Goal: Information Seeking & Learning: Learn about a topic

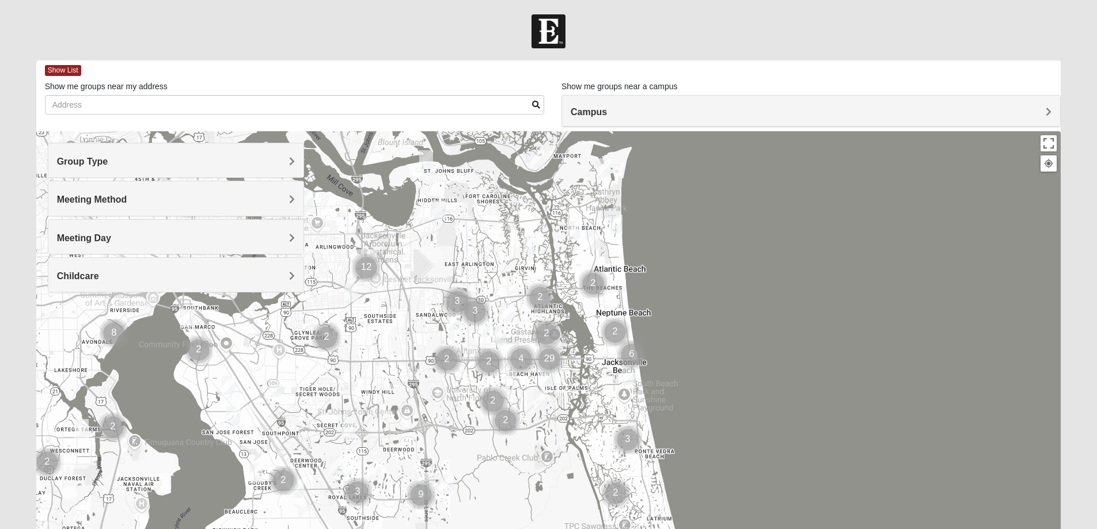
click at [108, 161] on span "Group Type" at bounding box center [82, 162] width 51 height 10
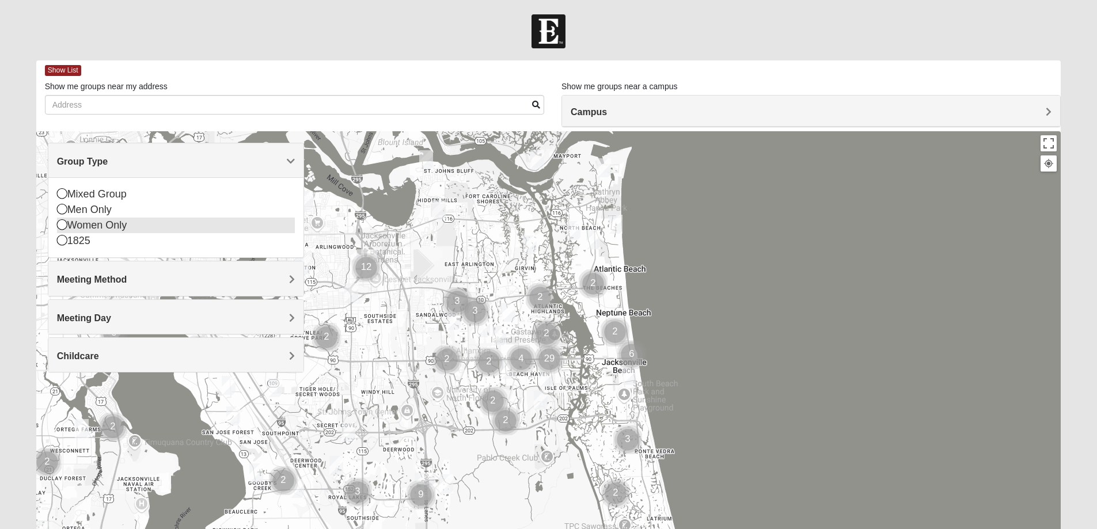
click at [62, 224] on icon at bounding box center [62, 224] width 10 height 10
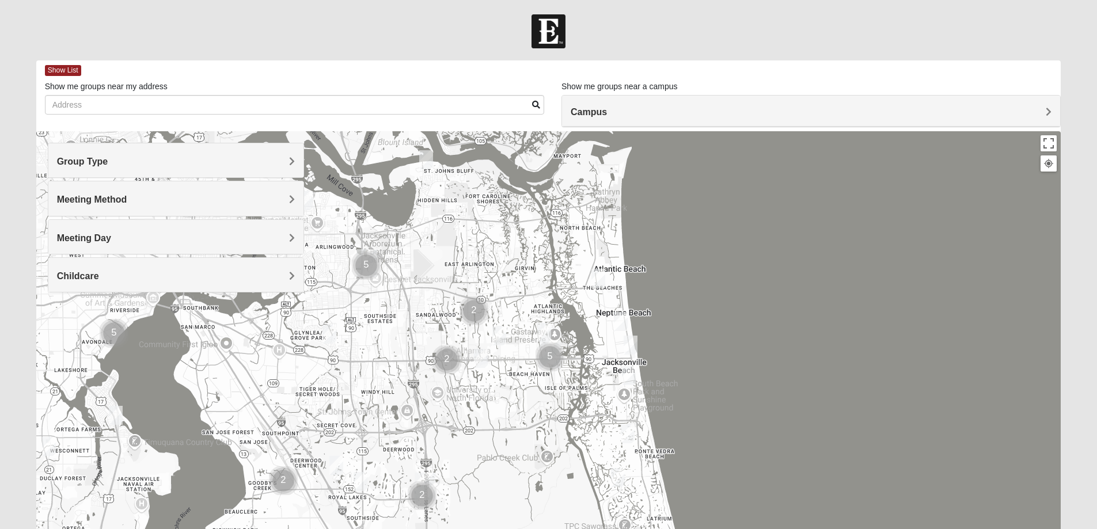
click at [288, 199] on h4 "Meeting Method" at bounding box center [176, 199] width 238 height 11
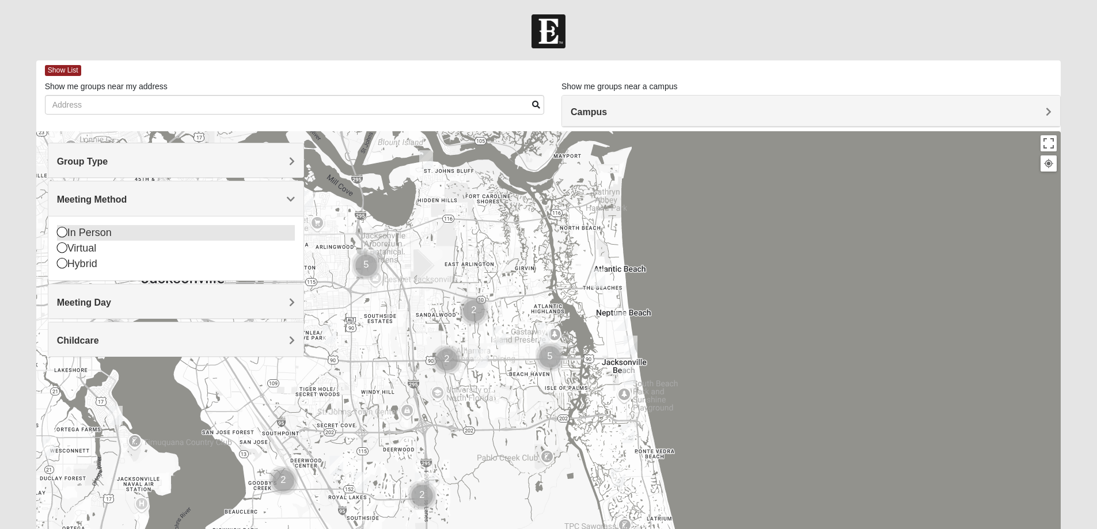
click at [61, 231] on icon at bounding box center [62, 232] width 10 height 10
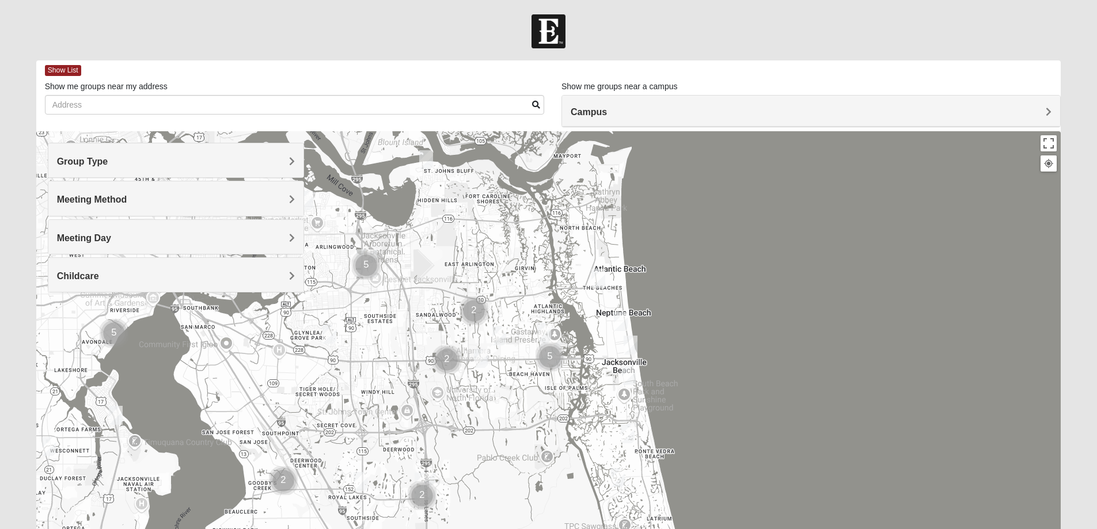
click at [99, 275] on span "Childcare" at bounding box center [78, 276] width 42 height 10
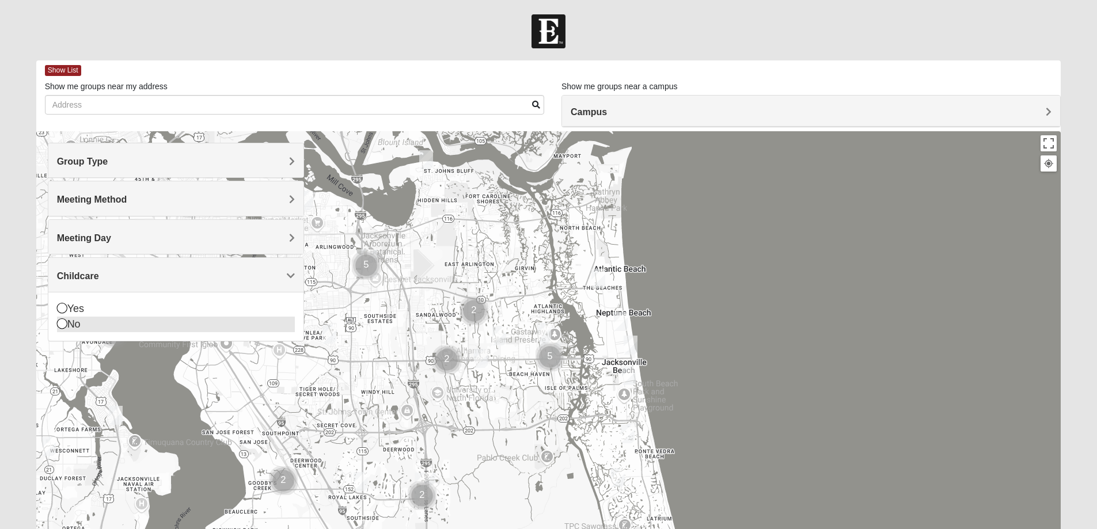
click at [60, 324] on icon at bounding box center [62, 323] width 10 height 10
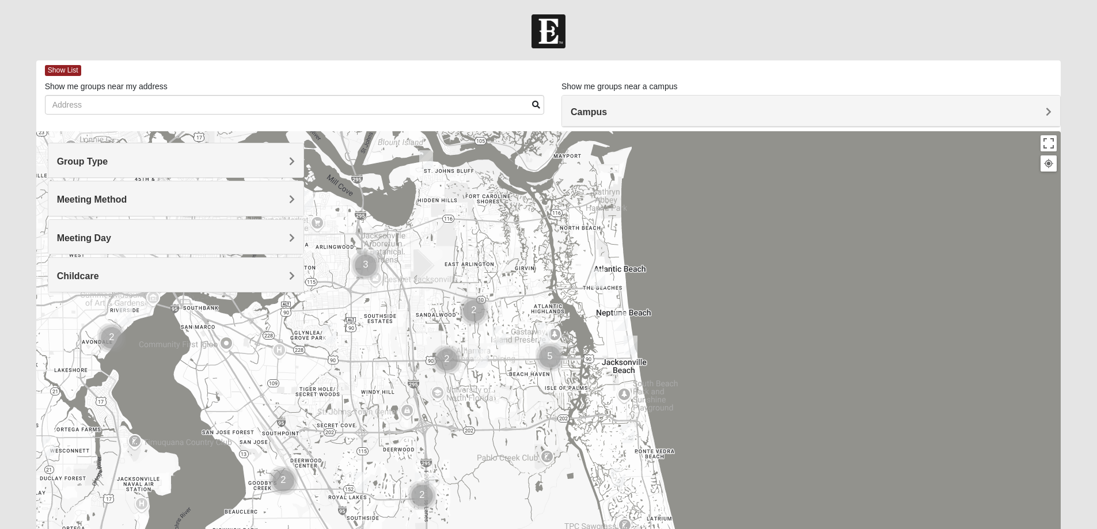
click at [111, 236] on span "Meeting Day" at bounding box center [84, 238] width 54 height 10
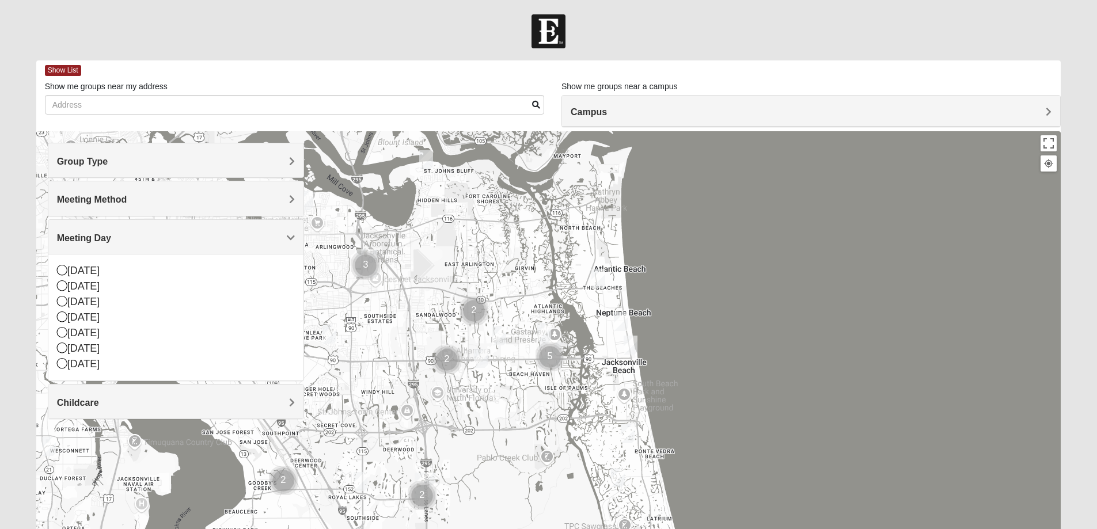
click at [779, 275] on div at bounding box center [548, 361] width 1025 height 460
click at [111, 235] on span "Meeting Day" at bounding box center [84, 238] width 54 height 10
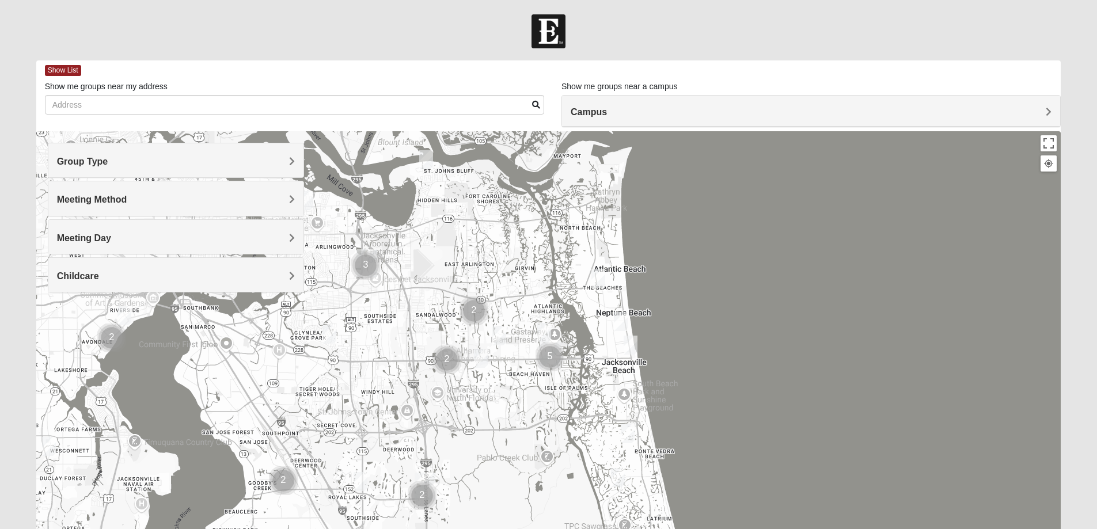
click at [607, 109] on span "Campus" at bounding box center [588, 112] width 36 height 10
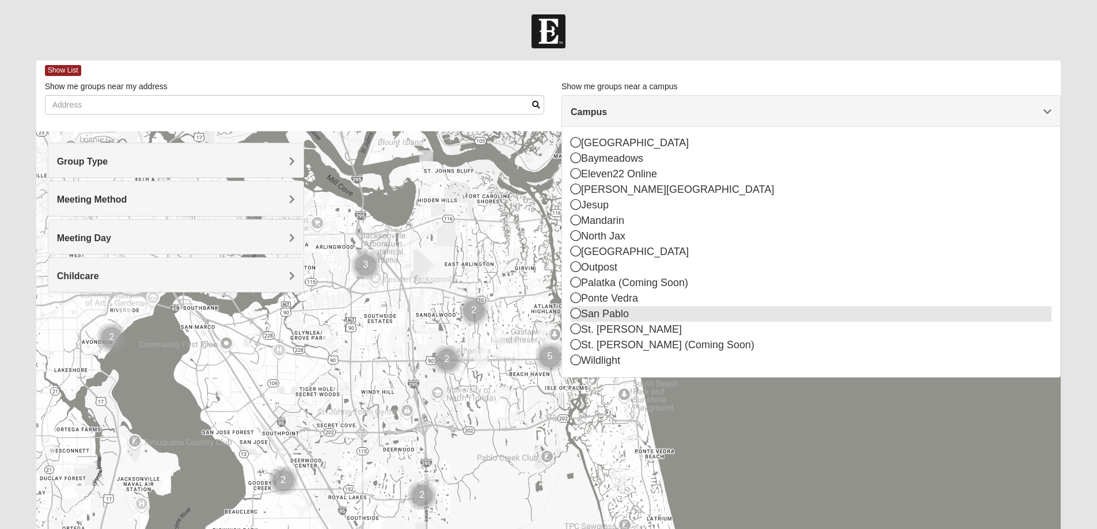
click at [573, 312] on icon at bounding box center [575, 313] width 10 height 10
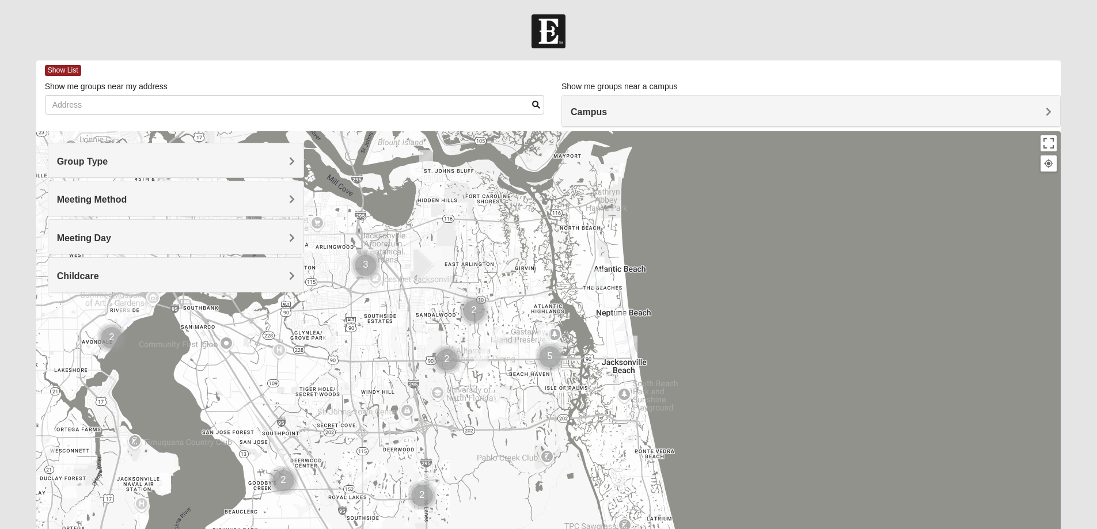
click at [1045, 108] on h4 "Campus" at bounding box center [810, 111] width 481 height 11
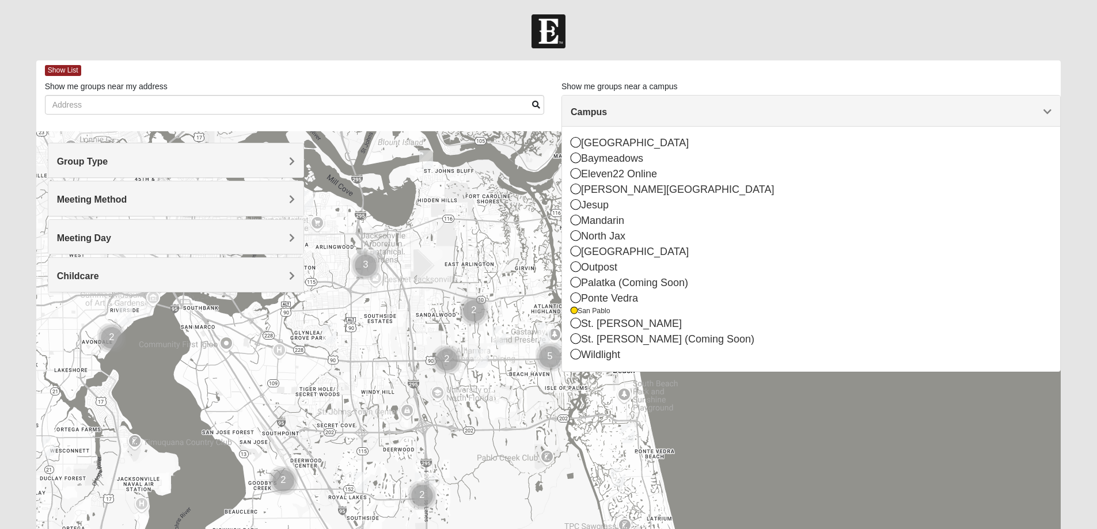
click at [965, 467] on div at bounding box center [548, 361] width 1025 height 460
click at [607, 111] on span "Campus" at bounding box center [588, 112] width 36 height 10
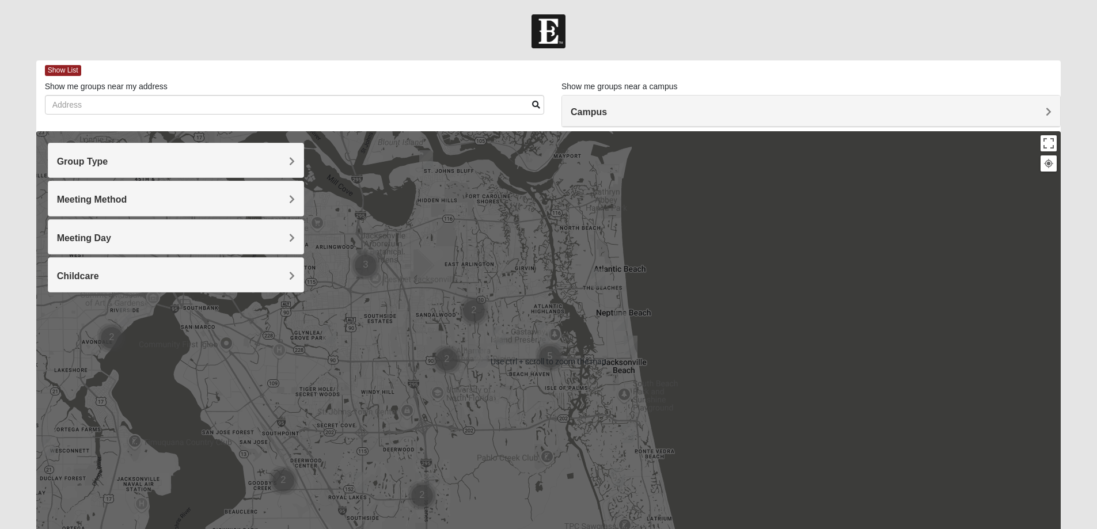
scroll to position [58, 0]
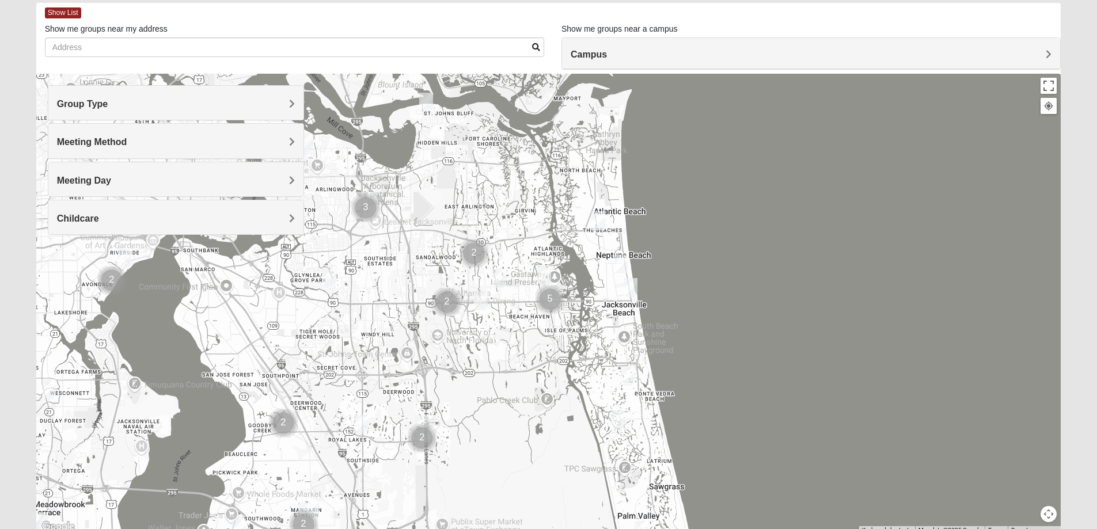
click at [627, 375] on img "Womens Barker/Johnson 32082" at bounding box center [627, 376] width 14 height 19
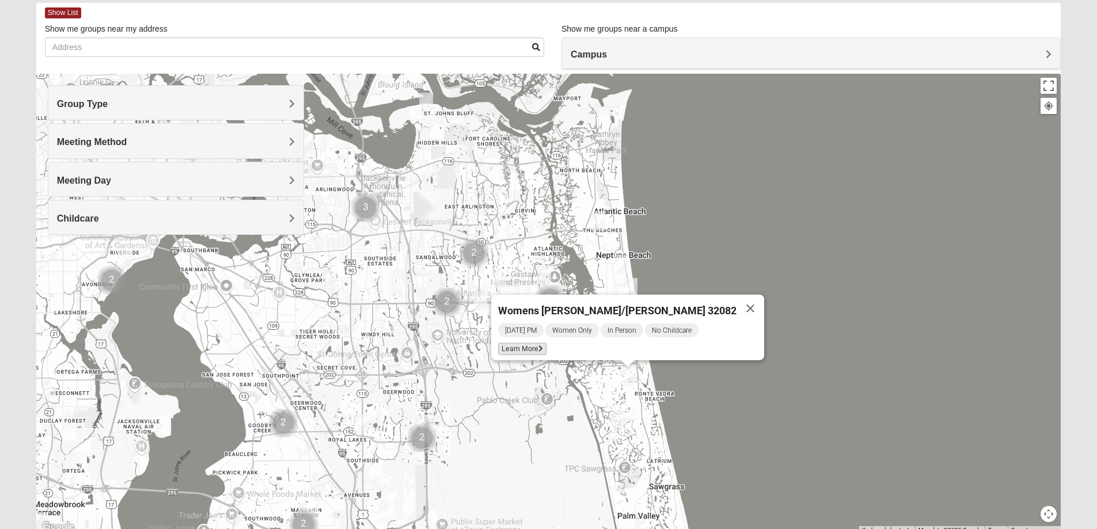
click at [546, 344] on span "Learn More" at bounding box center [522, 349] width 48 height 12
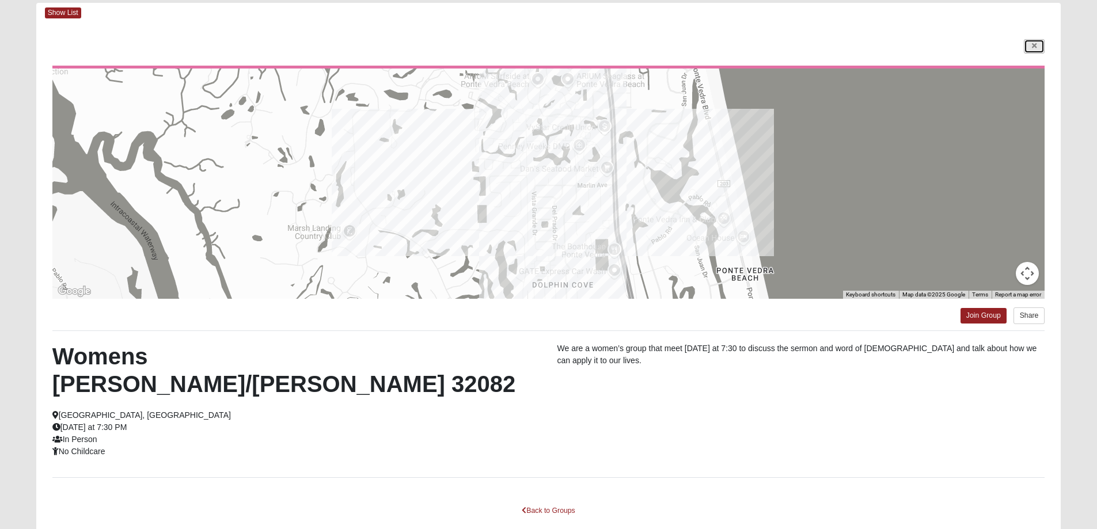
click at [1034, 44] on icon at bounding box center [1033, 46] width 5 height 7
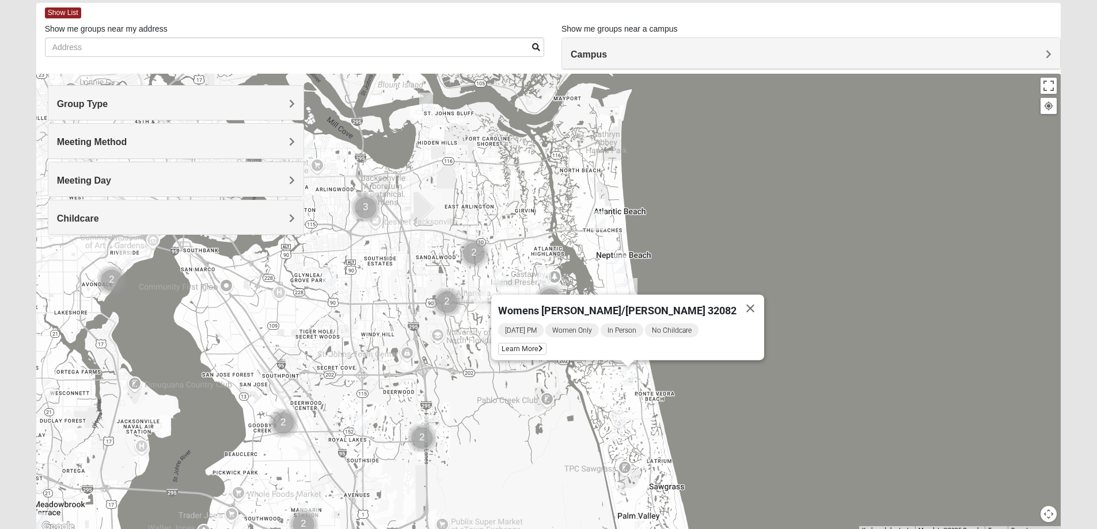
click at [597, 219] on img "Womens Foran 32233" at bounding box center [598, 220] width 14 height 19
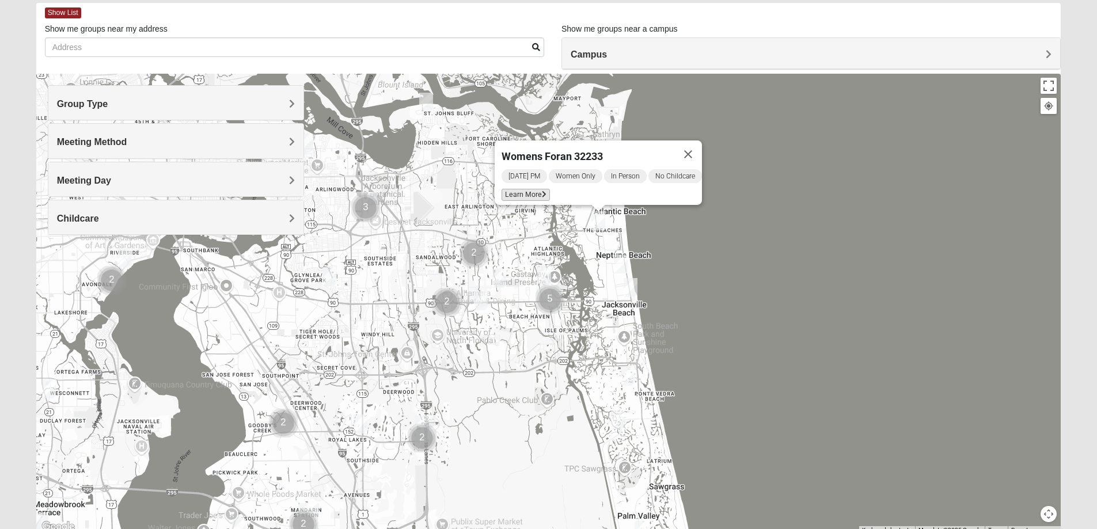
click at [508, 189] on span "Learn More" at bounding box center [525, 195] width 48 height 12
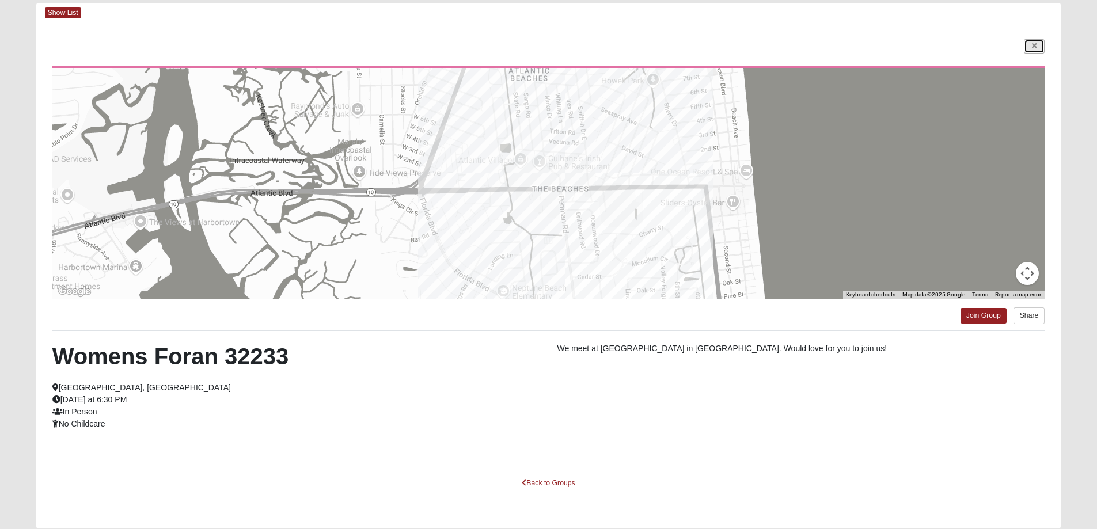
click at [1029, 45] on link at bounding box center [1033, 46] width 21 height 14
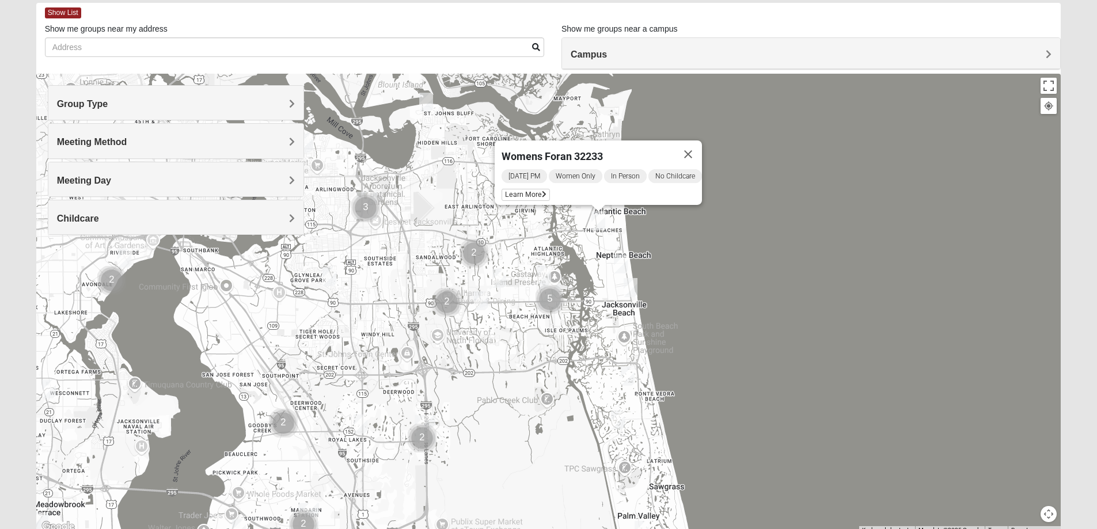
click at [621, 261] on img "Womens Pfingston 32250" at bounding box center [621, 263] width 14 height 19
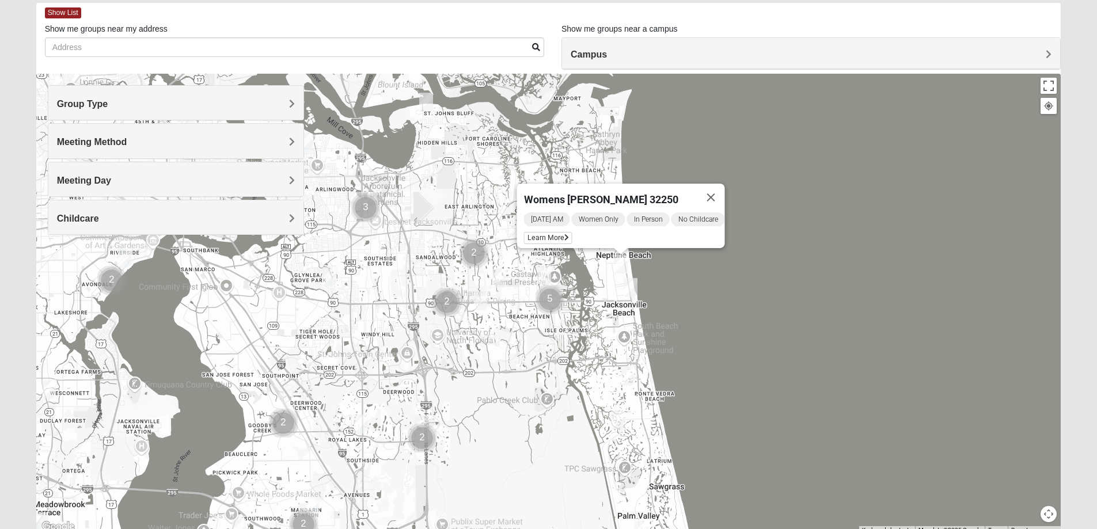
click at [629, 287] on img "Womens Sparkman/Flautt 32250" at bounding box center [630, 287] width 14 height 19
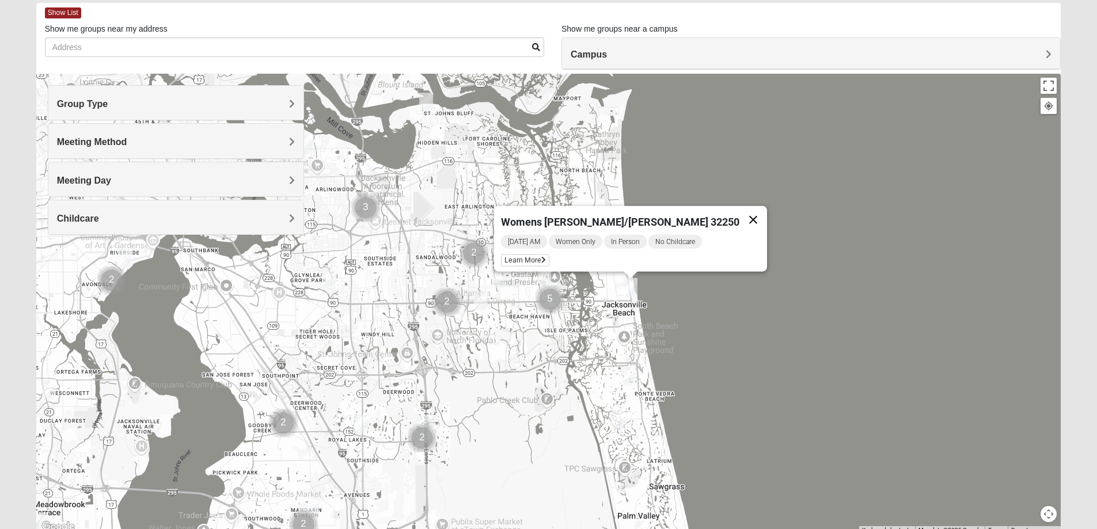
click at [739, 211] on button "Close" at bounding box center [753, 220] width 28 height 28
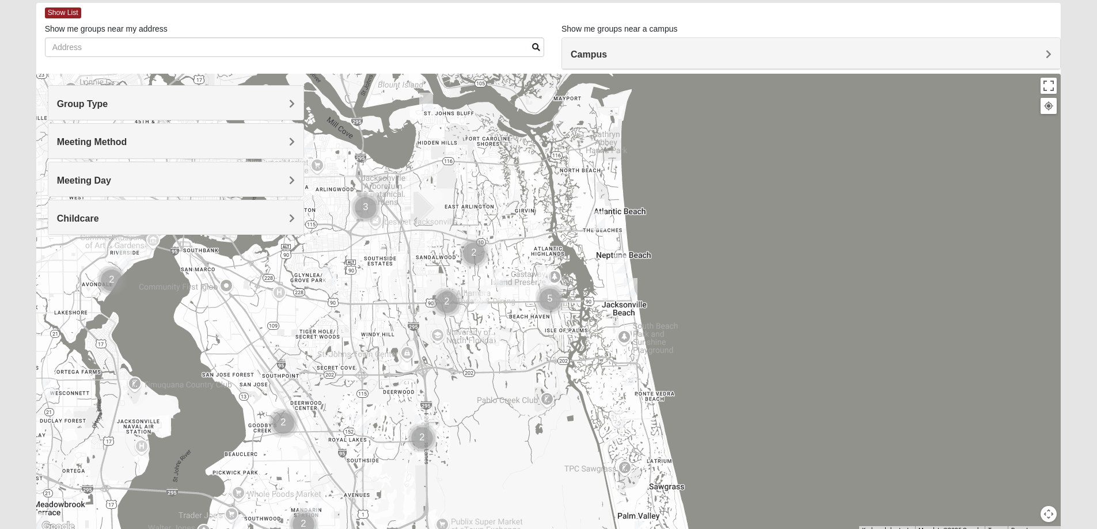
click at [544, 271] on img "Womens Kardon 32224" at bounding box center [544, 274] width 14 height 19
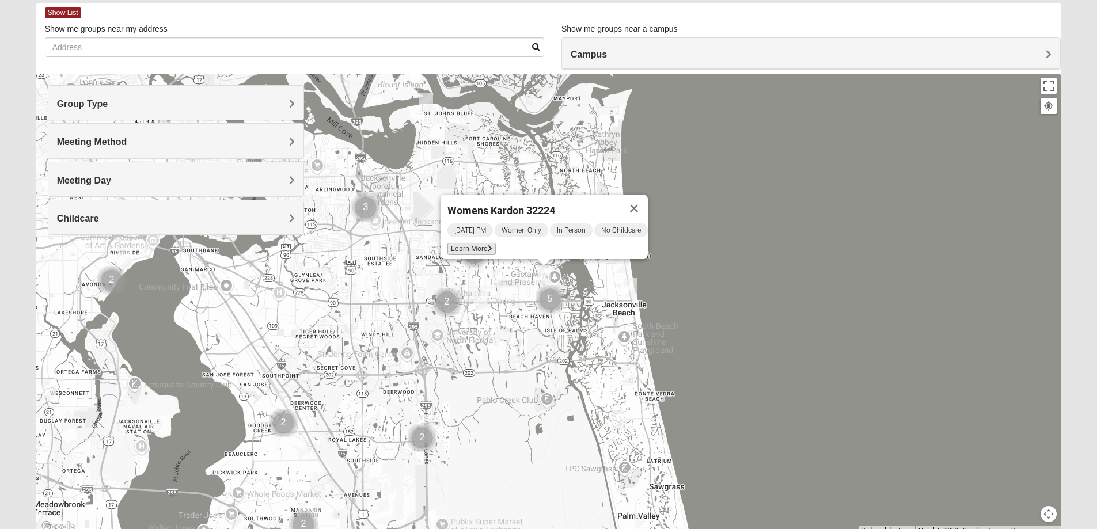
click at [460, 243] on span "Learn More" at bounding box center [471, 249] width 48 height 12
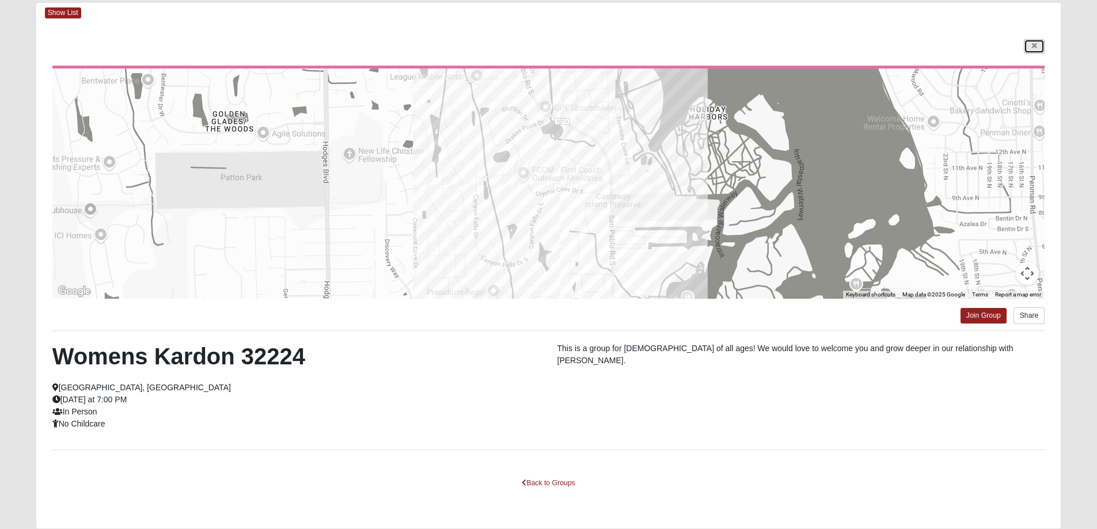
click at [1030, 45] on link at bounding box center [1033, 46] width 21 height 14
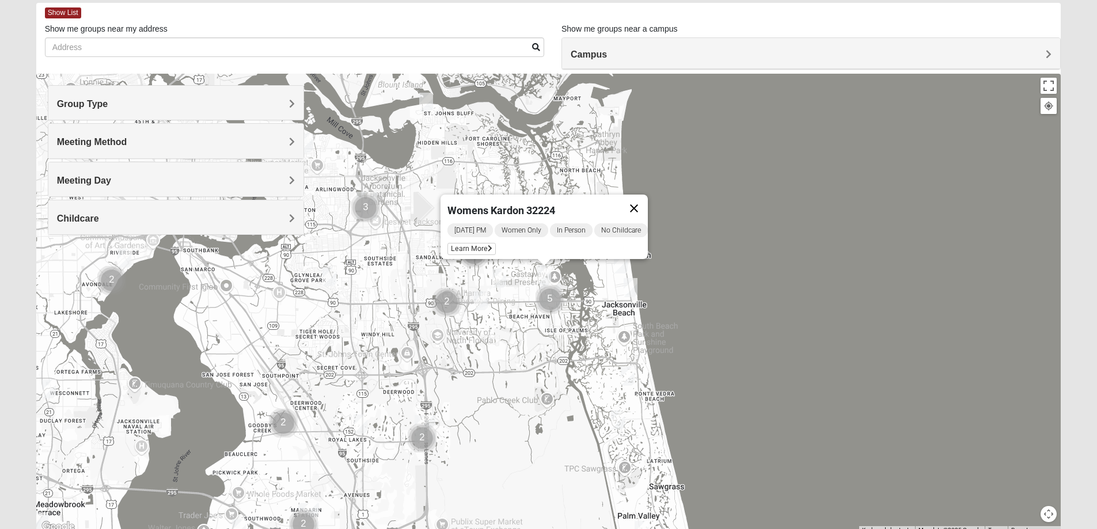
click at [644, 200] on button "Close" at bounding box center [634, 209] width 28 height 28
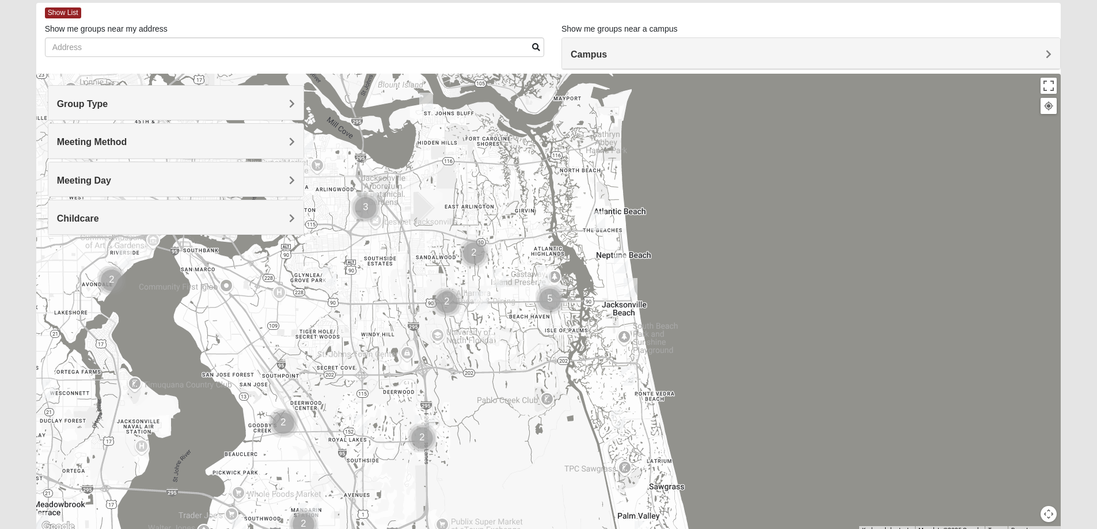
click at [553, 290] on img "Cluster of 5 groups" at bounding box center [549, 299] width 29 height 29
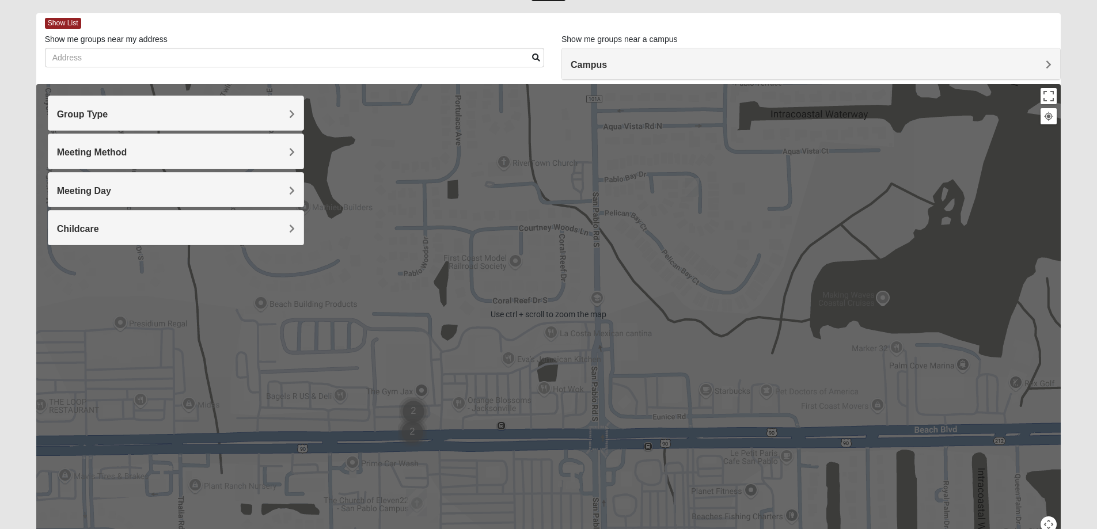
scroll to position [0, 0]
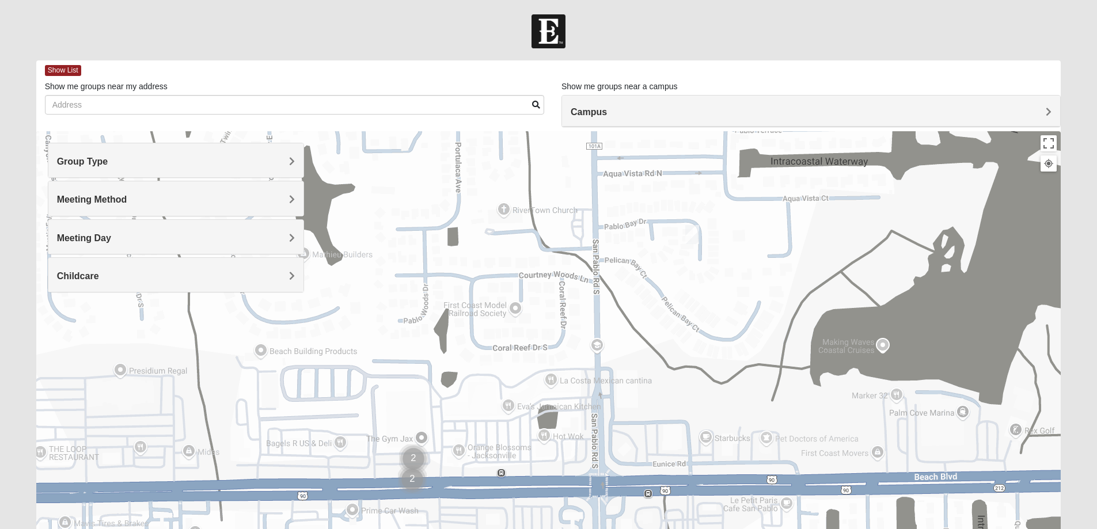
click at [691, 233] on img "Womens Hullinger 32224" at bounding box center [692, 234] width 14 height 19
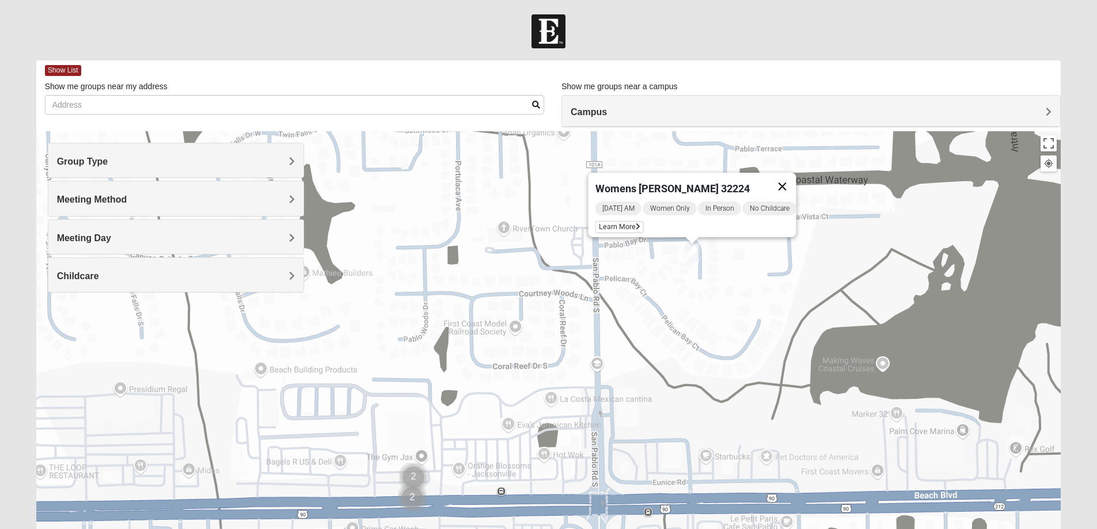
click at [790, 177] on button "Close" at bounding box center [782, 187] width 28 height 28
click at [1048, 143] on button "Toggle fullscreen view" at bounding box center [1048, 143] width 16 height 16
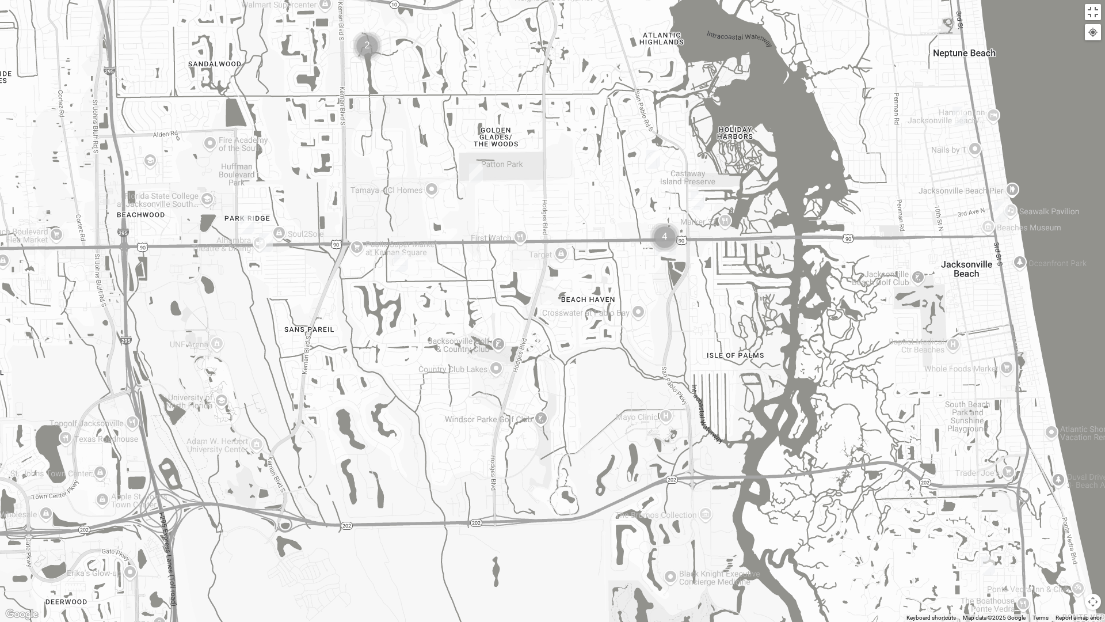
click at [665, 235] on img "Cluster of 4 groups" at bounding box center [664, 237] width 29 height 29
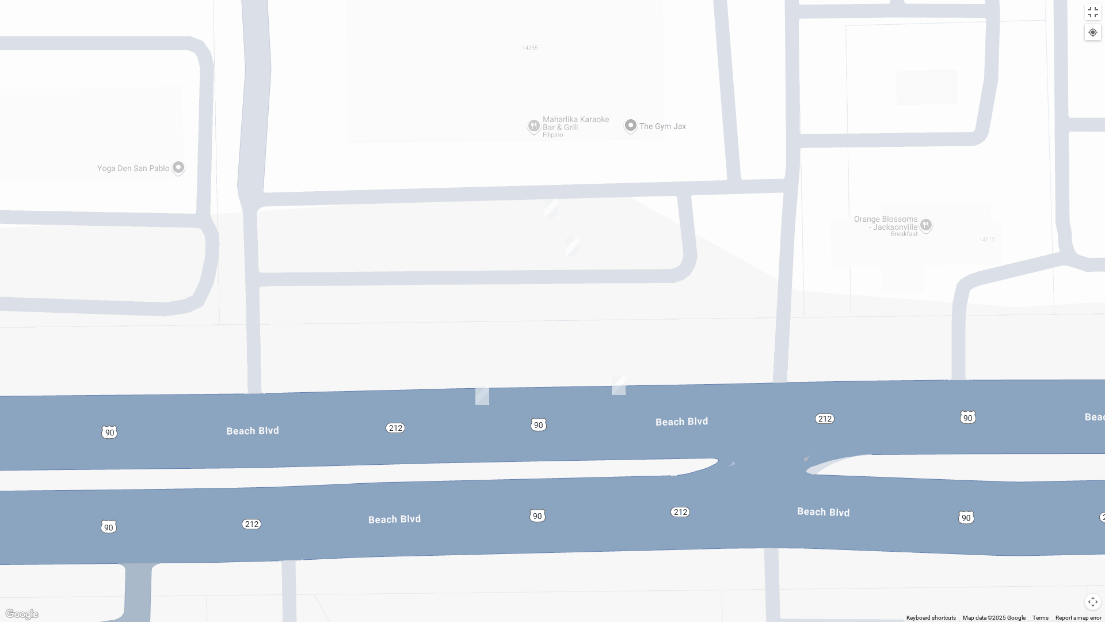
click at [550, 203] on img "On Campus Womens Holt 32250" at bounding box center [552, 208] width 14 height 19
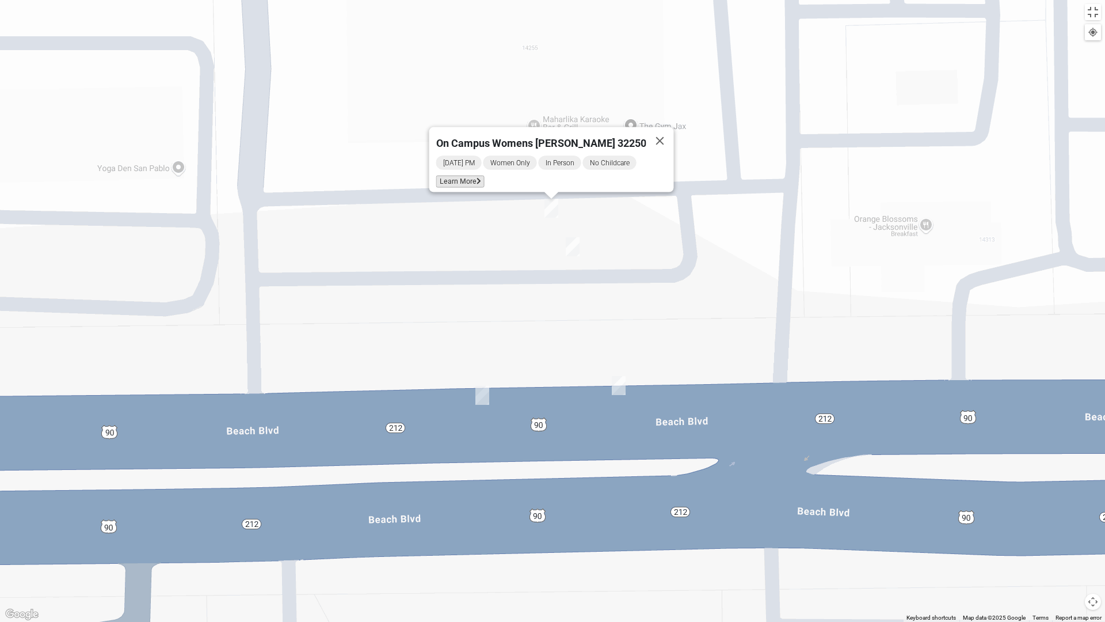
click at [469, 176] on span "Learn More" at bounding box center [460, 182] width 48 height 12
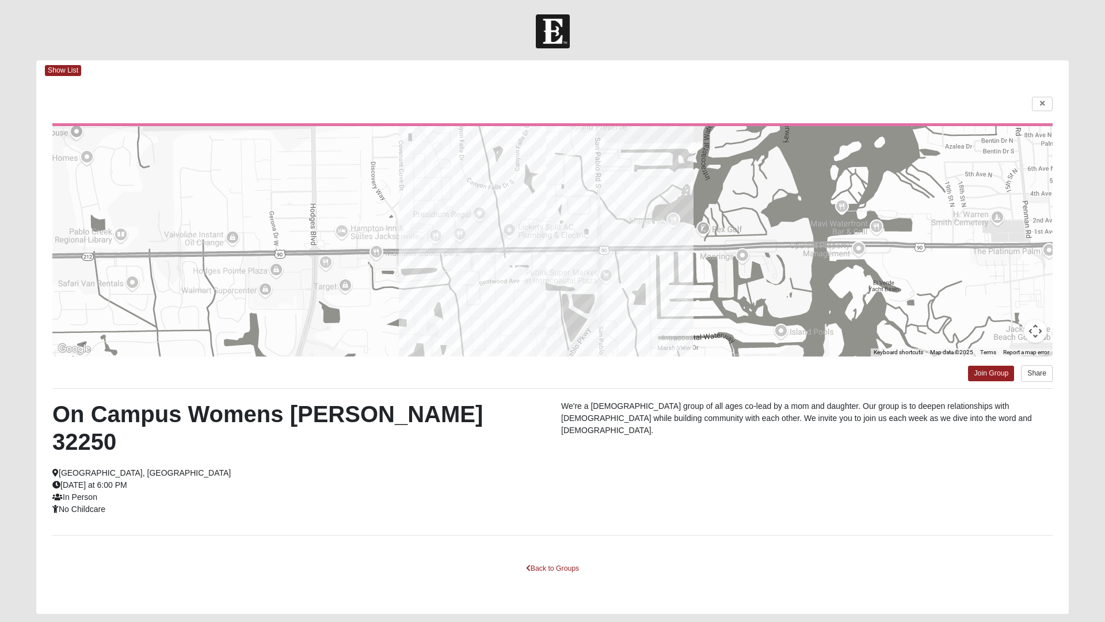
click at [1038, 104] on html "Log In Find A Group Error Show List Loading Groups" at bounding box center [552, 328] width 1105 height 656
click at [1040, 102] on html "Log In Find A Group Error Show List Loading Groups" at bounding box center [552, 328] width 1105 height 656
click at [1043, 102] on html "Log In Find A Group Error Show List Loading Groups" at bounding box center [552, 328] width 1105 height 656
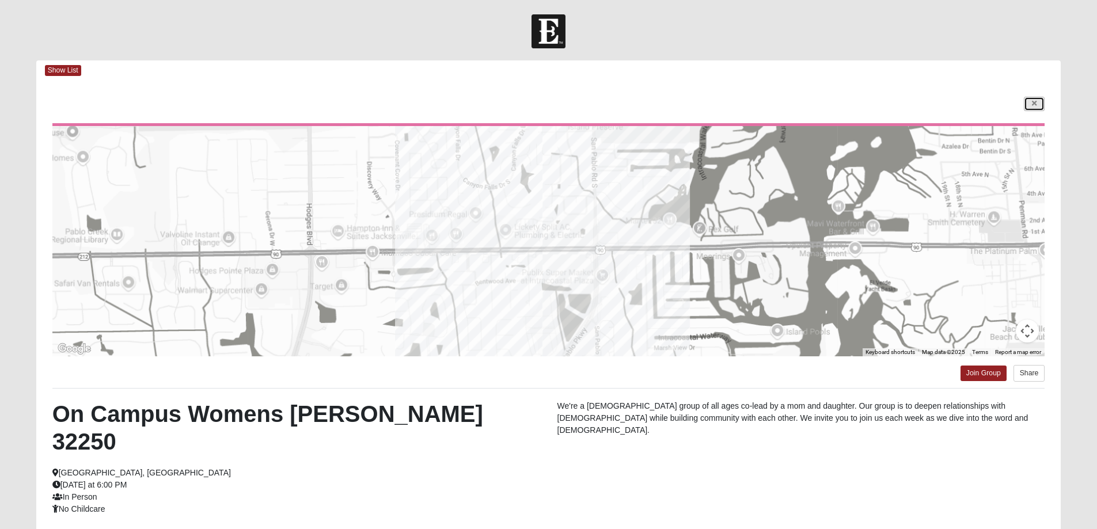
click at [1033, 103] on icon at bounding box center [1033, 103] width 5 height 7
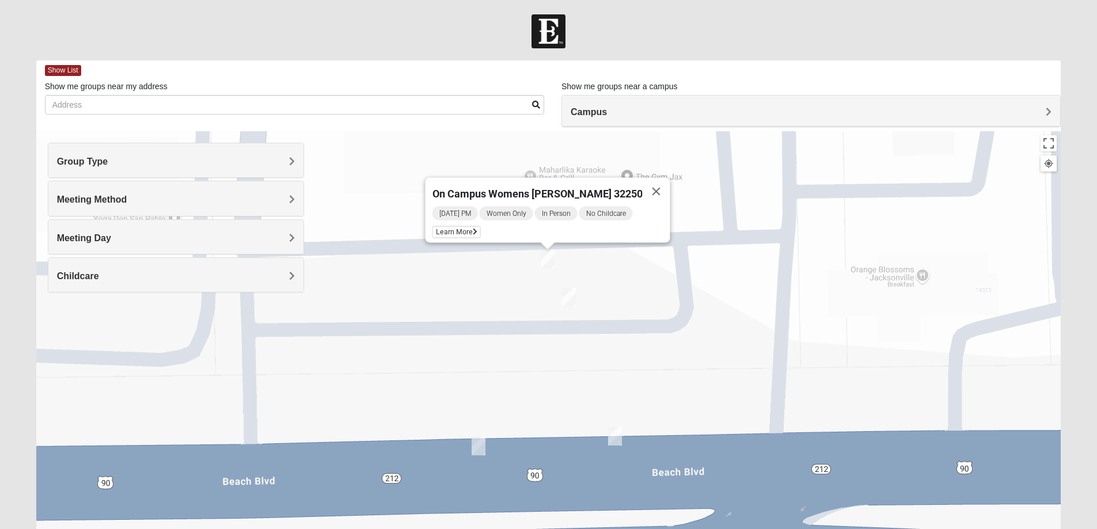
click at [569, 297] on img "On Campus Womens Simpson / Helmus 32250" at bounding box center [569, 297] width 14 height 19
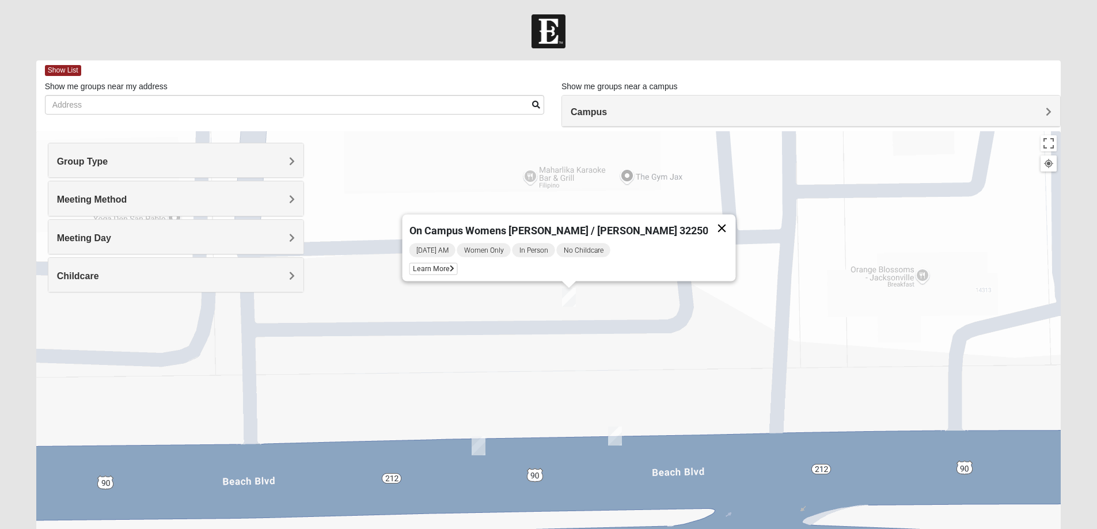
click at [707, 222] on button "Close" at bounding box center [721, 229] width 28 height 28
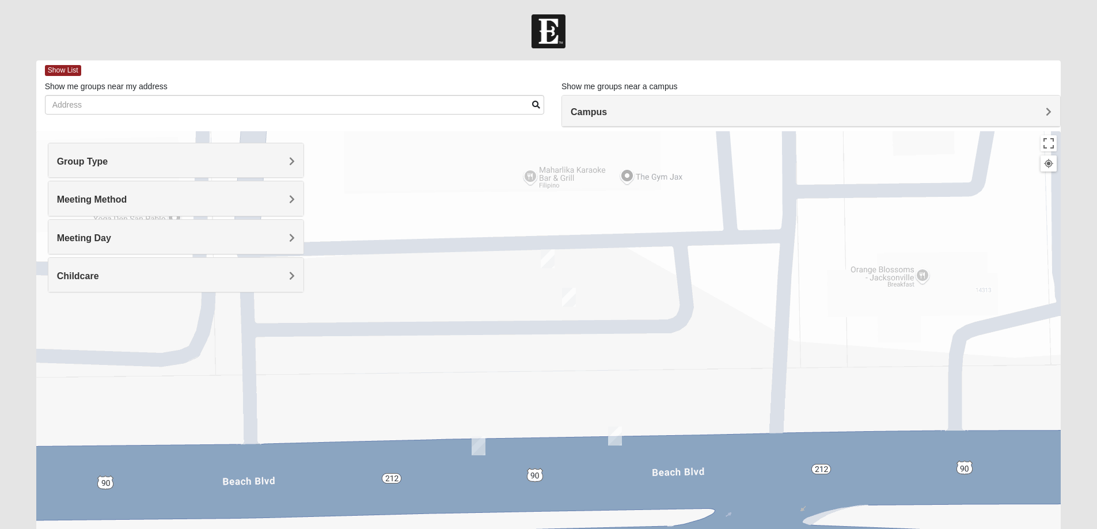
click at [613, 435] on img "On Campus Womens Smith 32250" at bounding box center [615, 436] width 14 height 19
click at [709, 361] on button "Close" at bounding box center [723, 369] width 28 height 28
click at [479, 447] on img "On Campus Womens Manfredi 32250" at bounding box center [478, 445] width 14 height 19
click at [388, 413] on span "Learn More" at bounding box center [387, 419] width 48 height 12
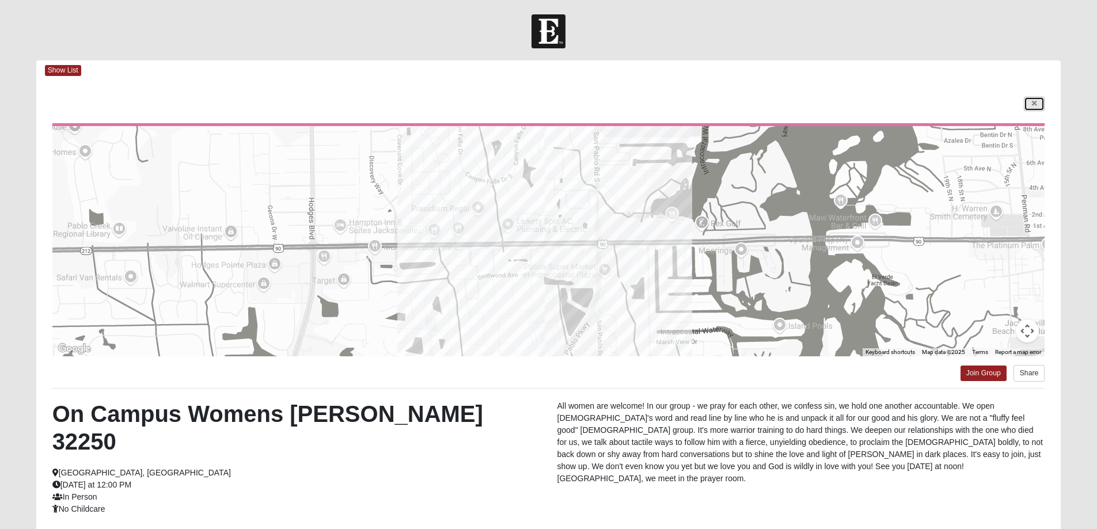
click at [1032, 102] on icon at bounding box center [1033, 103] width 5 height 7
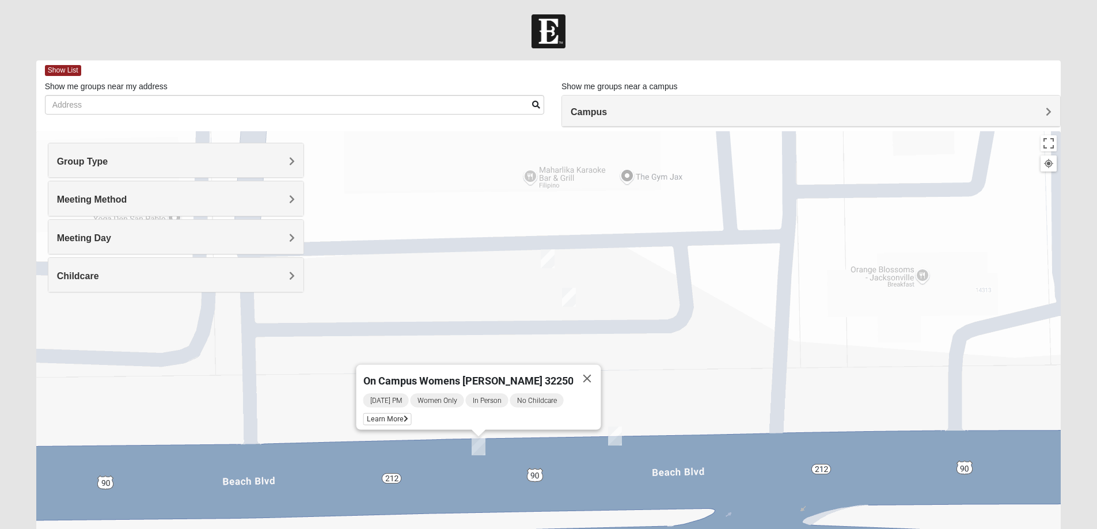
click at [549, 254] on img "On Campus Womens Holt 32250" at bounding box center [547, 258] width 14 height 19
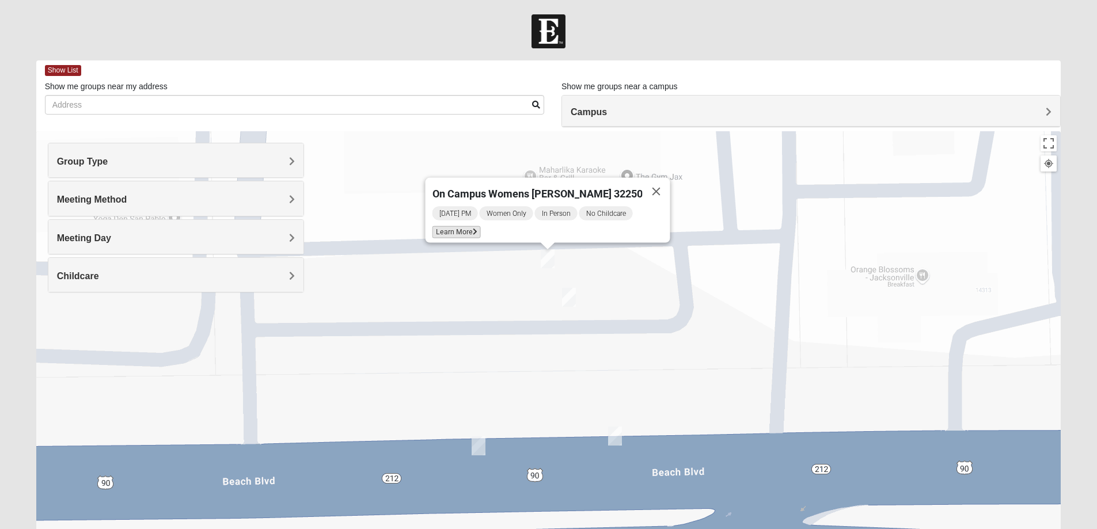
click at [459, 226] on span "Learn More" at bounding box center [456, 232] width 48 height 12
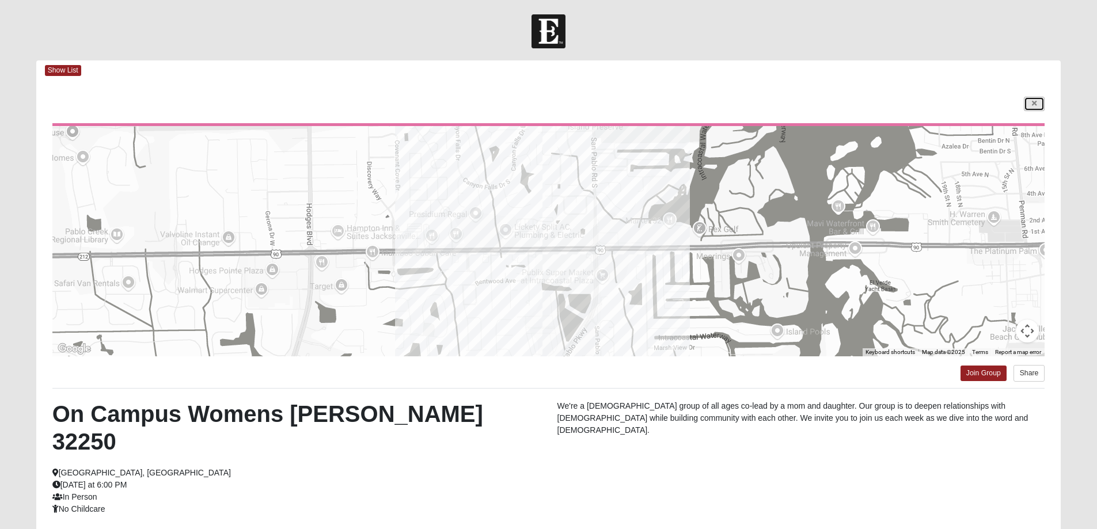
click at [1030, 101] on link at bounding box center [1033, 104] width 21 height 14
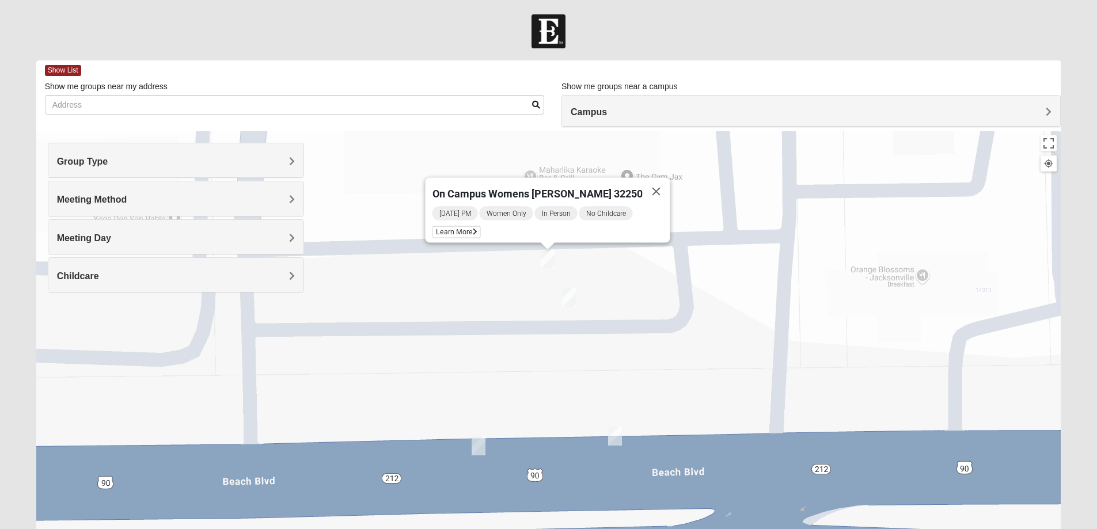
click at [566, 296] on img "On Campus Womens Simpson / Helmus 32250" at bounding box center [569, 297] width 14 height 19
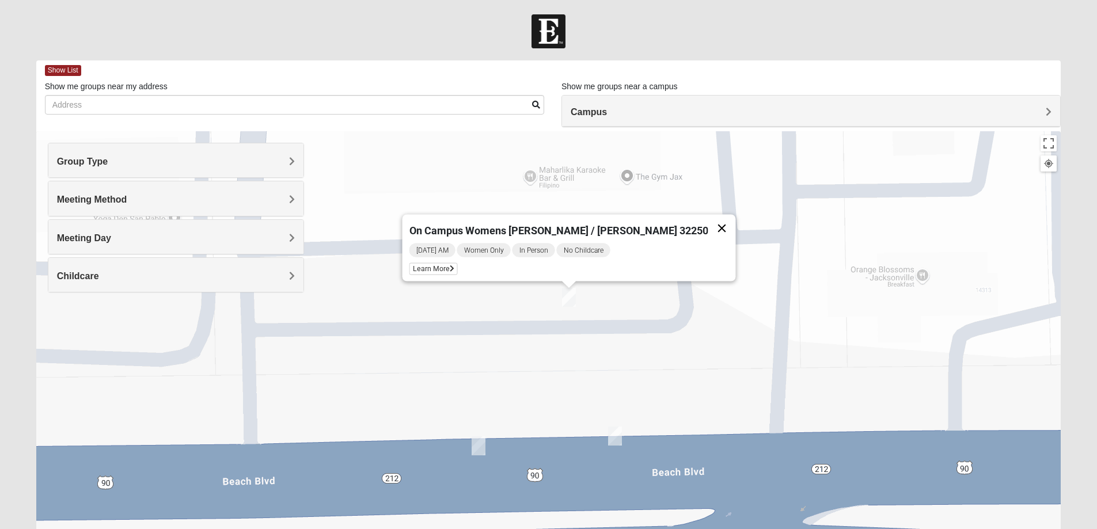
click at [707, 222] on button "Close" at bounding box center [721, 229] width 28 height 28
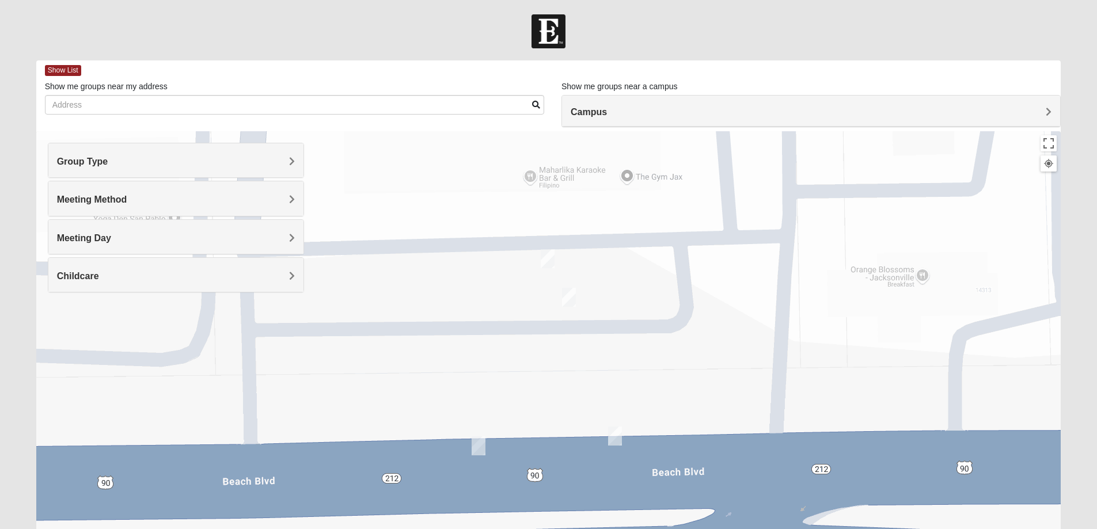
click at [618, 436] on img "On Campus Womens Smith 32250" at bounding box center [615, 436] width 14 height 19
click at [709, 359] on button "Close" at bounding box center [723, 369] width 28 height 28
click at [547, 255] on img "On Campus Womens Holt 32250" at bounding box center [547, 258] width 14 height 19
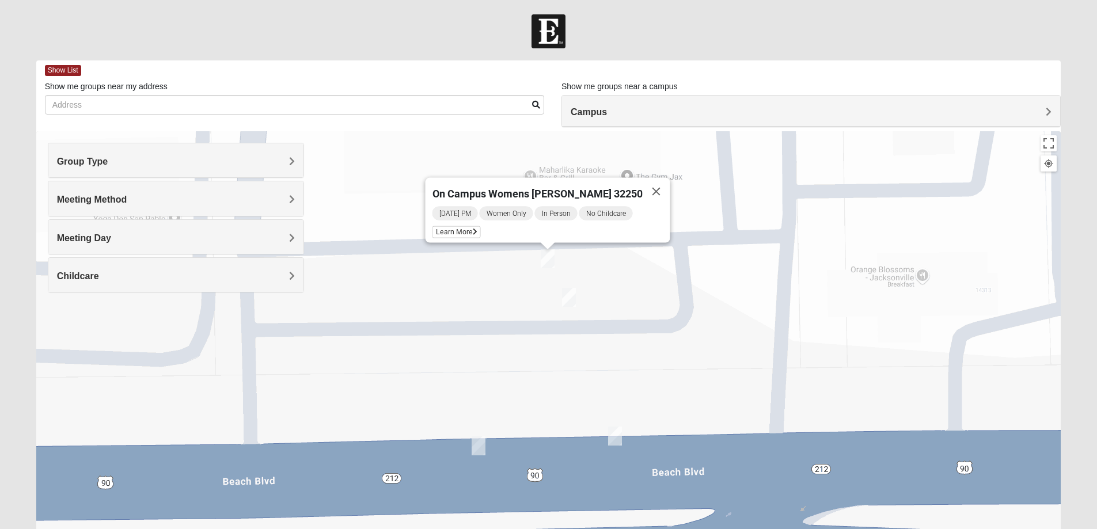
click at [709, 29] on div at bounding box center [548, 31] width 1097 height 34
click at [646, 185] on button "Close" at bounding box center [656, 192] width 28 height 28
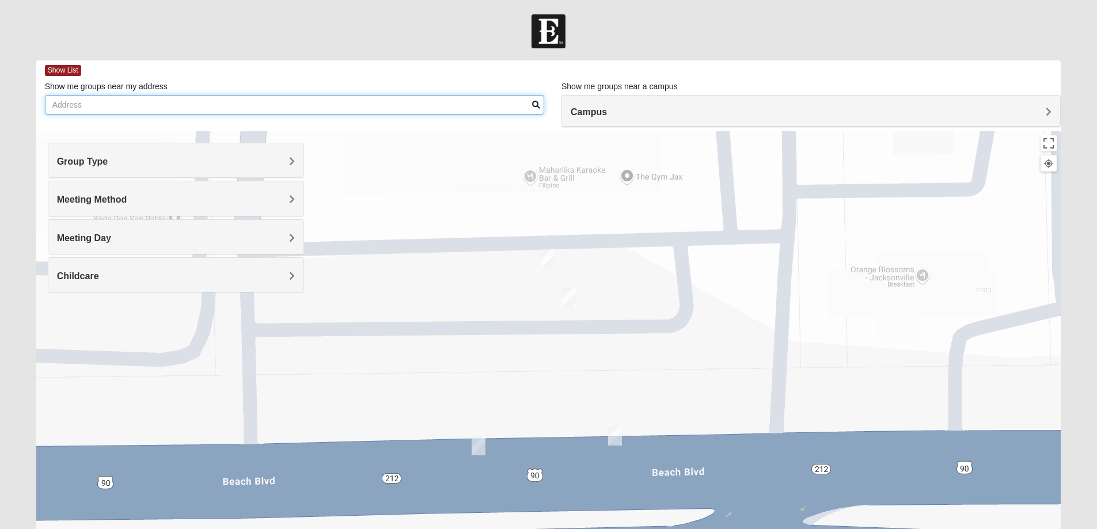
click at [70, 104] on input "Show me groups near my address" at bounding box center [294, 105] width 499 height 20
type input "[STREET_ADDRESS]"
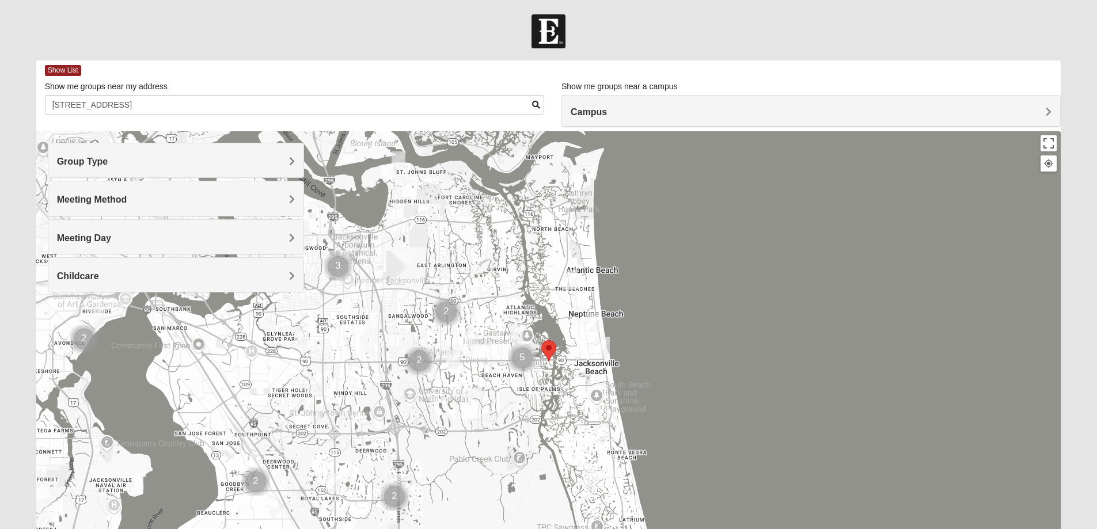
click at [516, 329] on img "Womens Kardon 32224" at bounding box center [516, 333] width 14 height 19
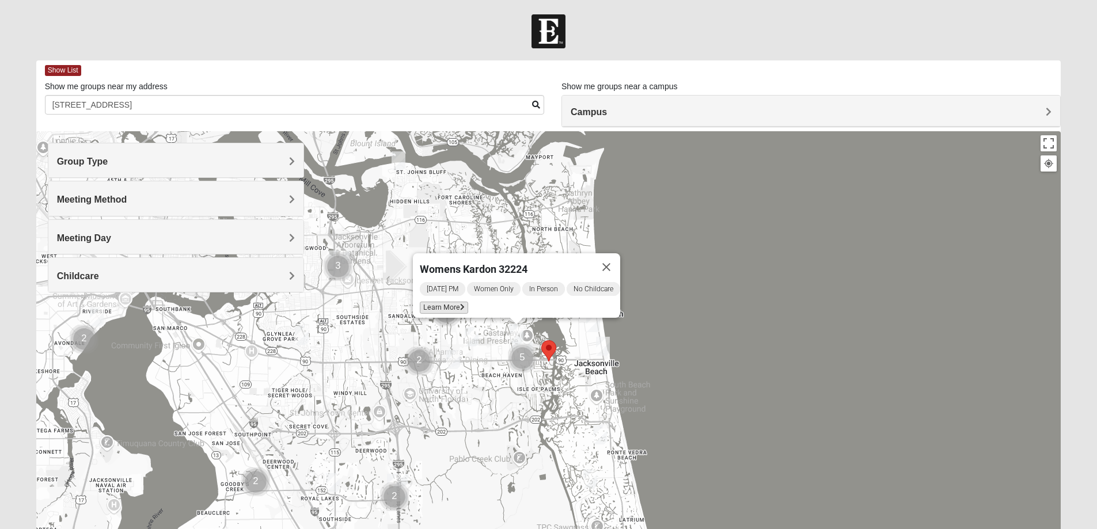
click at [430, 302] on span "Learn More" at bounding box center [444, 308] width 48 height 12
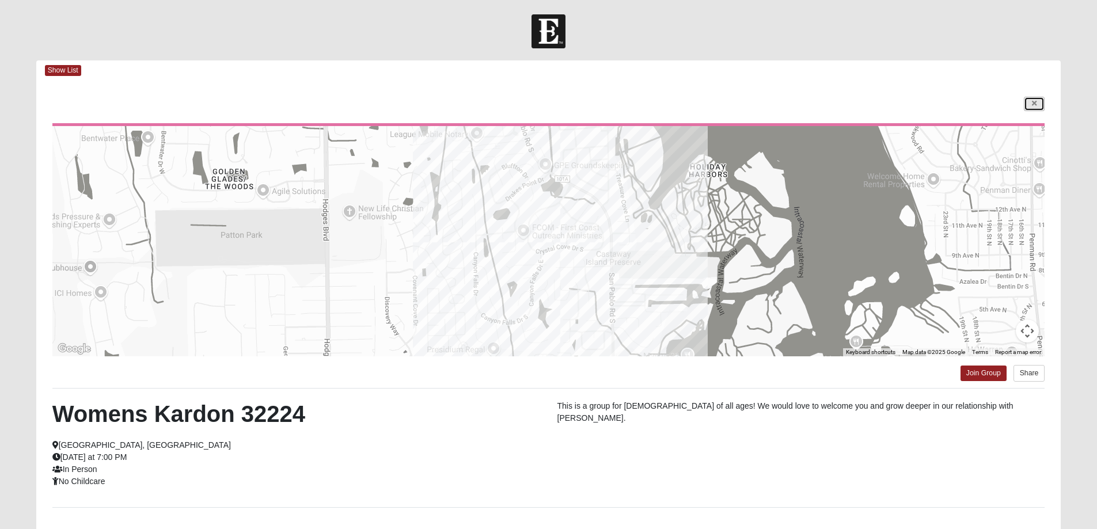
click at [1032, 104] on icon at bounding box center [1033, 103] width 5 height 7
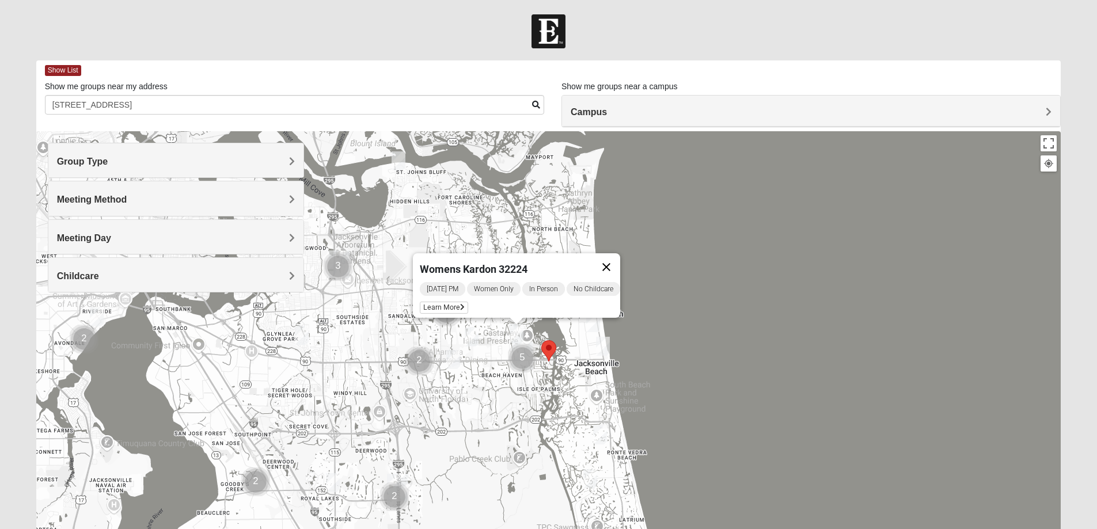
click at [618, 254] on button "Close" at bounding box center [606, 267] width 28 height 28
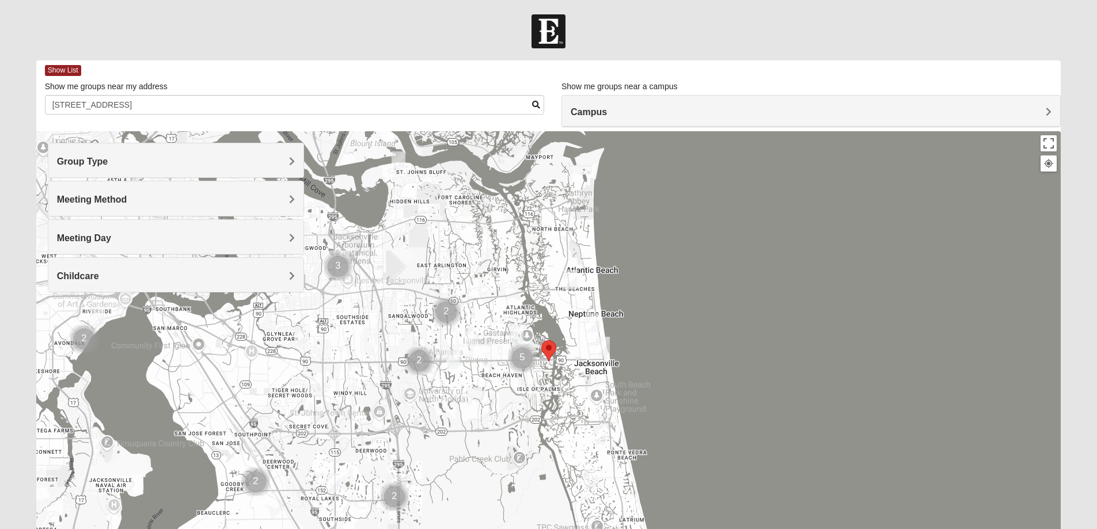
click at [602, 343] on img "Womens Sparkman/Flautt 32250" at bounding box center [603, 346] width 14 height 19
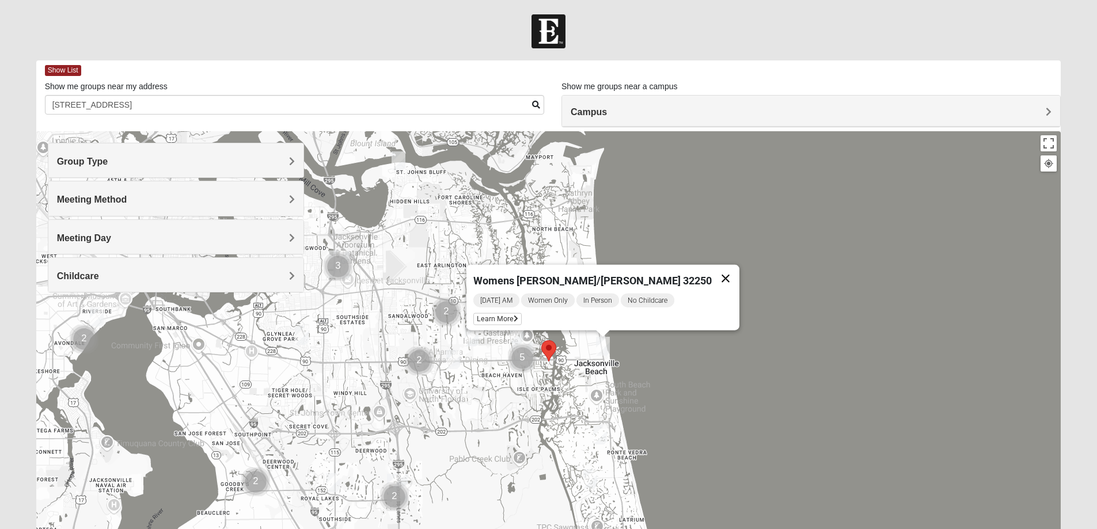
click at [711, 268] on button "Close" at bounding box center [725, 279] width 28 height 28
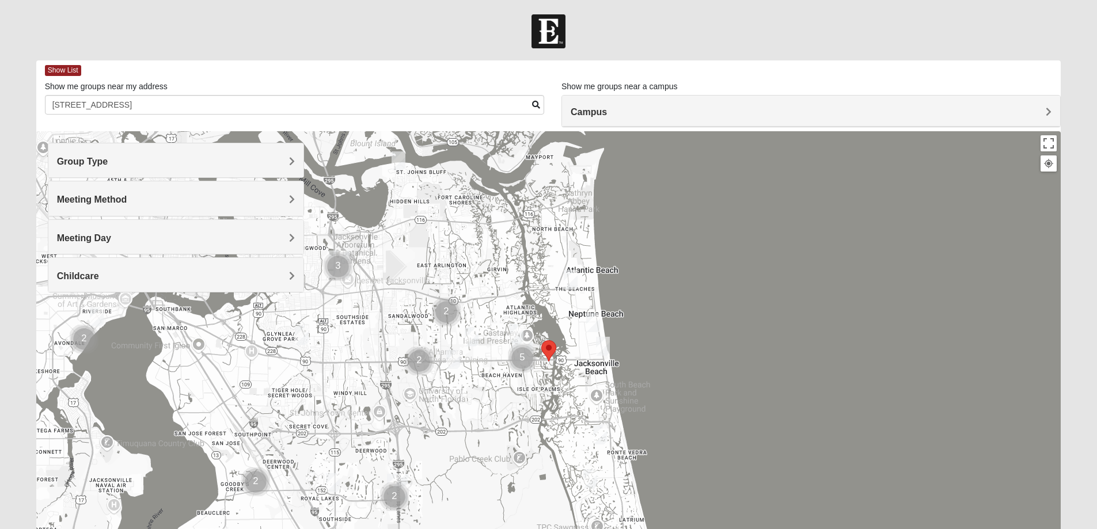
click at [592, 321] on img "Womens Pfingston 32250" at bounding box center [593, 322] width 14 height 19
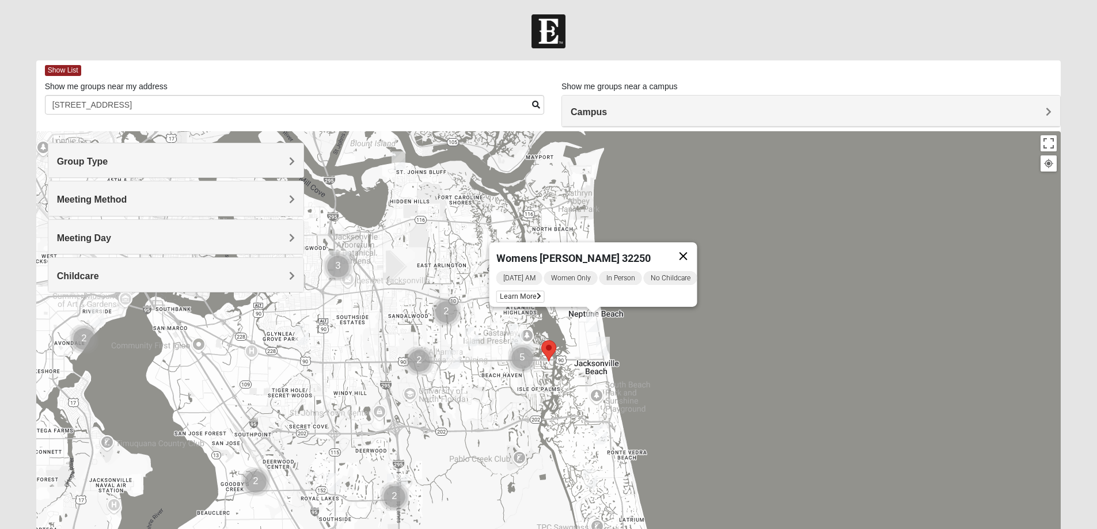
click at [695, 246] on button "Close" at bounding box center [683, 256] width 28 height 28
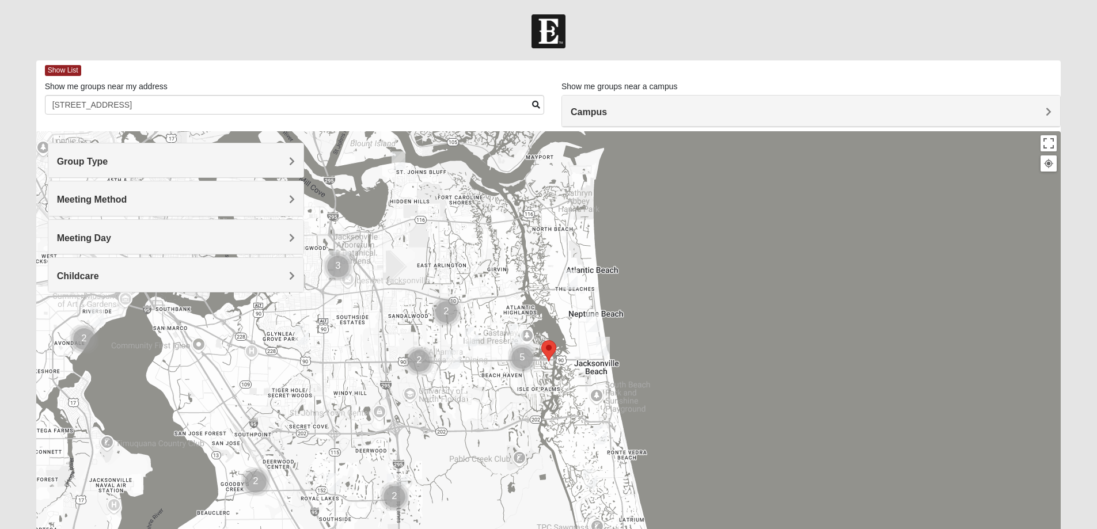
click at [570, 277] on img "Womens Foran 32233" at bounding box center [571, 279] width 14 height 19
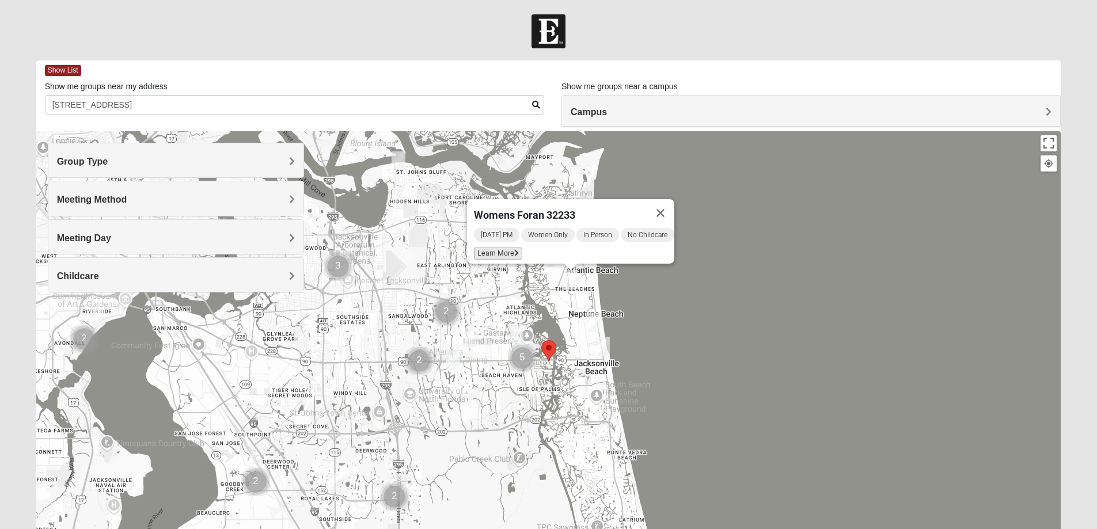
click at [481, 248] on span "Learn More" at bounding box center [498, 254] width 48 height 12
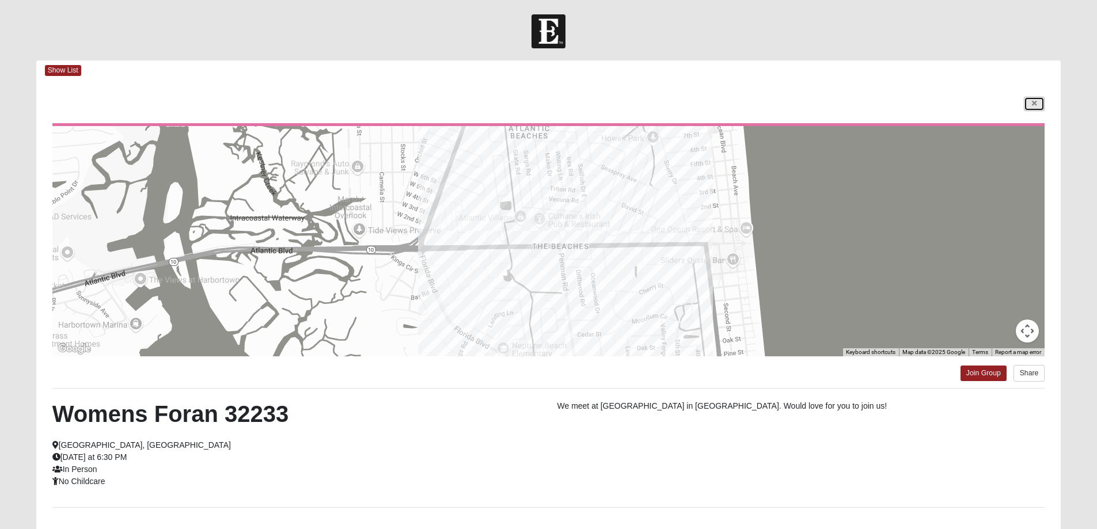
click at [1033, 98] on link at bounding box center [1033, 104] width 21 height 14
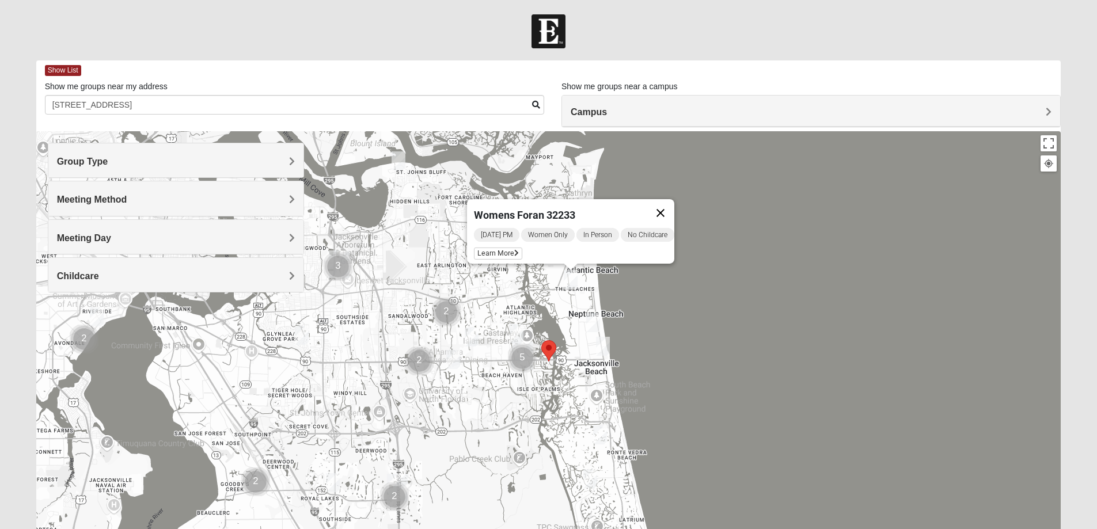
click at [670, 203] on button "Close" at bounding box center [660, 213] width 28 height 28
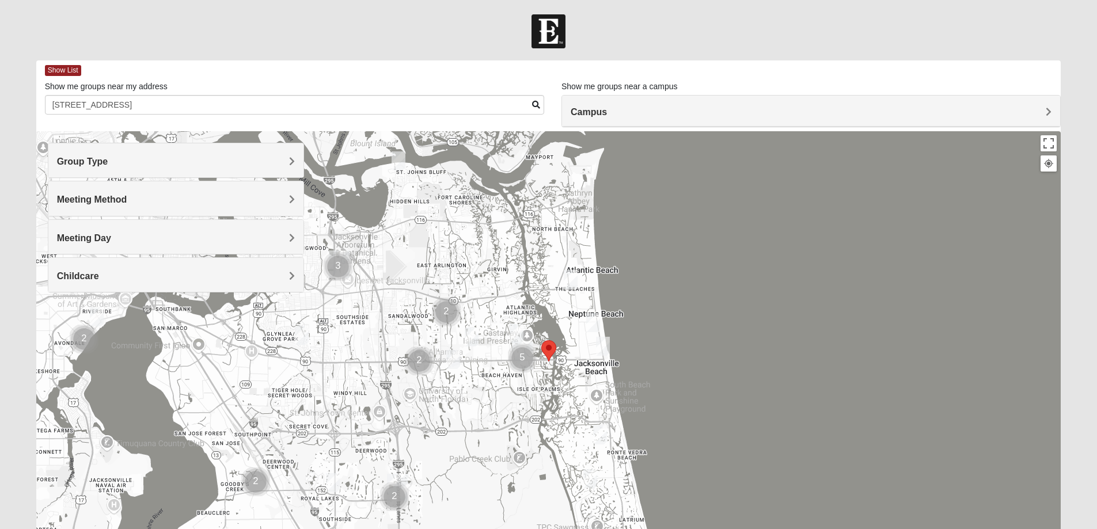
click at [471, 337] on img "Womens Parker/Vereen 32246" at bounding box center [472, 337] width 14 height 19
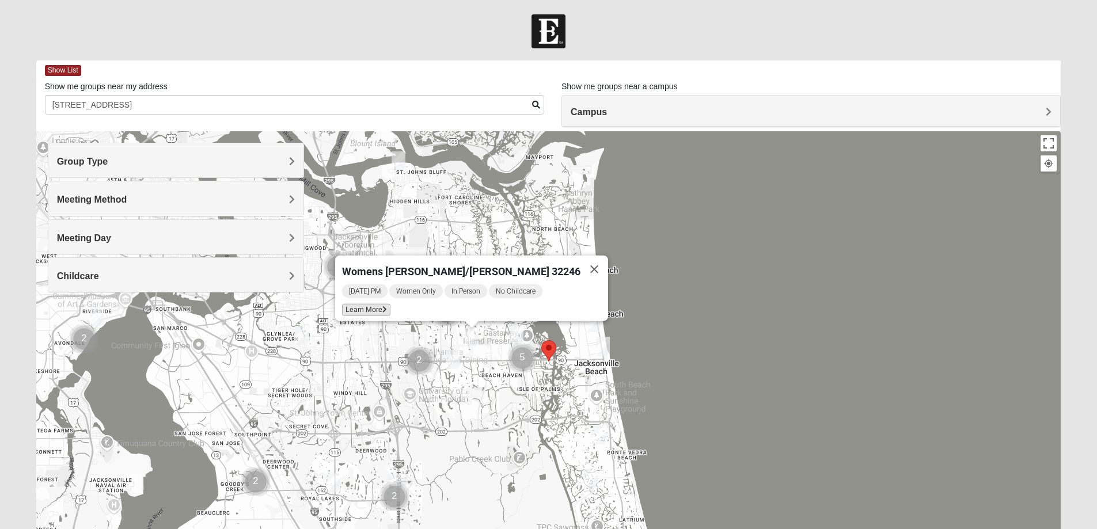
click at [390, 304] on span "Learn More" at bounding box center [366, 310] width 48 height 12
